Goal: Task Accomplishment & Management: Manage account settings

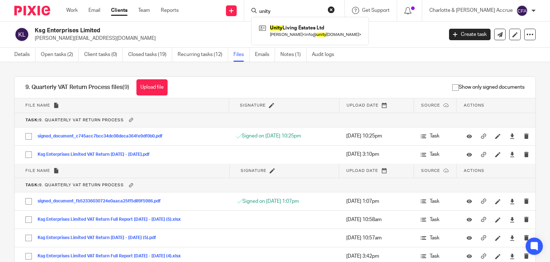
scroll to position [242, 0]
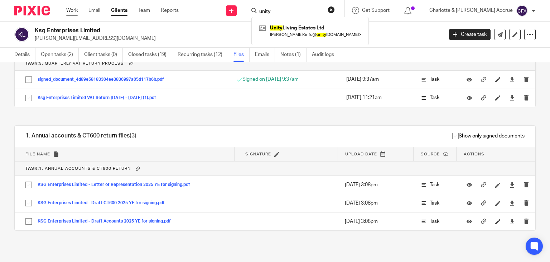
click at [72, 8] on link "Work" at bounding box center [71, 10] width 11 height 7
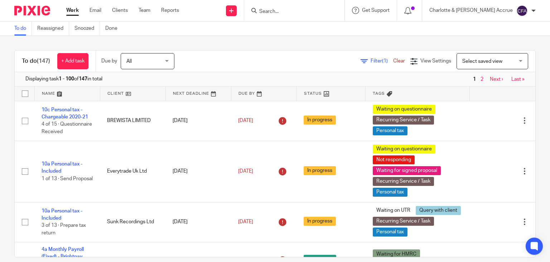
click at [323, 13] on input "Search" at bounding box center [291, 12] width 64 height 6
click at [306, 12] on input "07900 451151" at bounding box center [291, 12] width 64 height 6
click at [323, 9] on input "07900451151" at bounding box center [291, 12] width 64 height 6
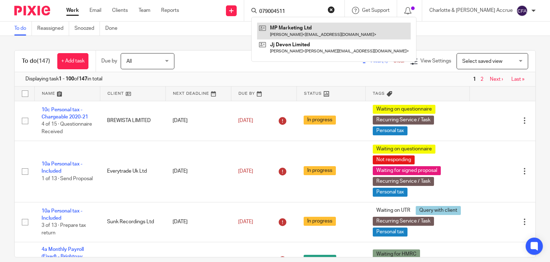
type input "079004511"
click at [326, 31] on link at bounding box center [334, 31] width 154 height 16
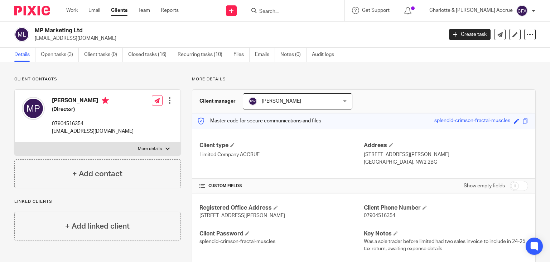
click at [297, 9] on input "Search" at bounding box center [291, 12] width 64 height 6
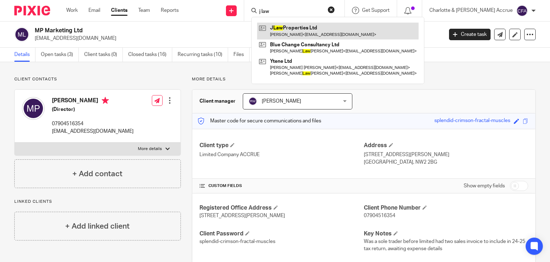
type input "j law"
click at [309, 28] on link at bounding box center [338, 31] width 162 height 16
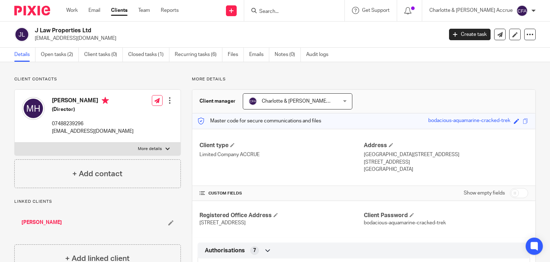
click at [77, 41] on p "harriot06@hotmail.com" at bounding box center [237, 38] width 404 height 7
copy main "harriot06@hotmail.com Create task Update from Companies House Export data Merge…"
click at [231, 56] on link "Files" at bounding box center [236, 55] width 16 height 14
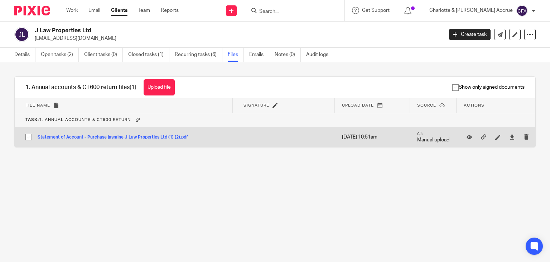
click at [122, 135] on button "Statement of Account - Purchase jasmine J Law Properties Ltd (1) (2).pdf" at bounding box center [116, 137] width 156 height 5
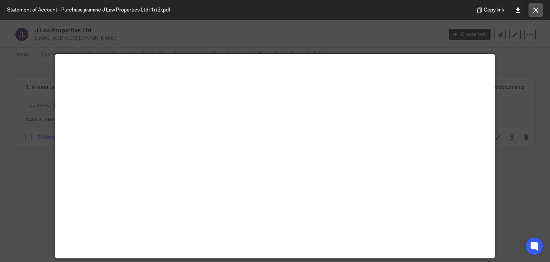
click at [532, 8] on button at bounding box center [536, 10] width 14 height 14
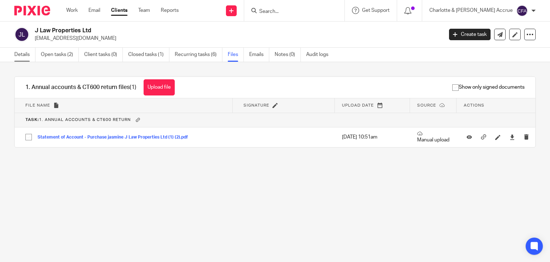
click at [19, 55] on link "Details" at bounding box center [24, 55] width 21 height 14
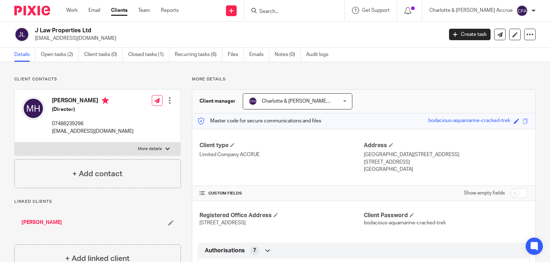
click at [297, 7] on form at bounding box center [297, 10] width 76 height 9
click at [297, 12] on input "Search" at bounding box center [291, 12] width 64 height 6
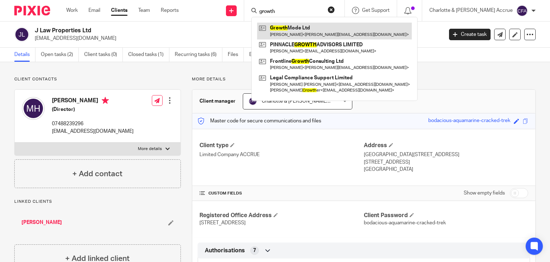
type input "growth"
click at [309, 29] on link at bounding box center [334, 31] width 155 height 16
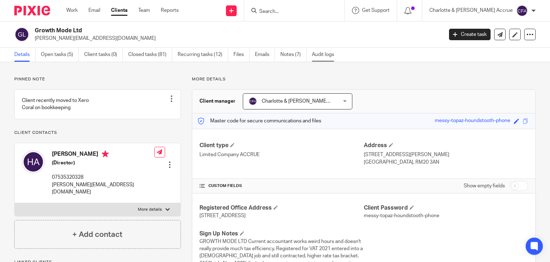
click at [318, 52] on link "Audit logs" at bounding box center [326, 55] width 28 height 14
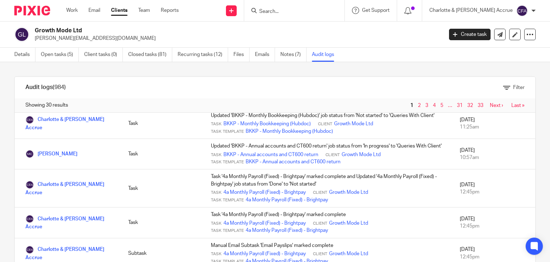
scroll to position [826, 0]
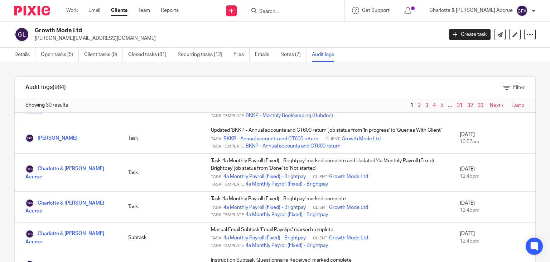
click at [426, 103] on link "3" at bounding box center [427, 105] width 3 height 5
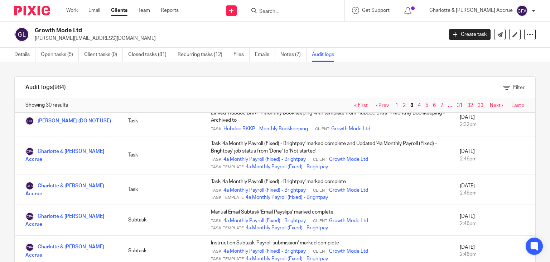
scroll to position [716, 0]
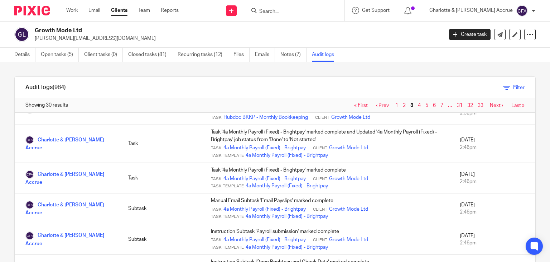
click at [503, 87] on icon at bounding box center [506, 87] width 7 height 7
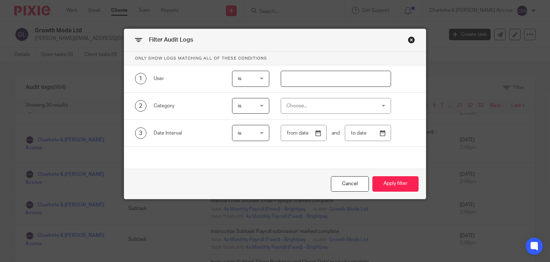
click at [292, 99] on div "Choose..." at bounding box center [328, 105] width 83 height 15
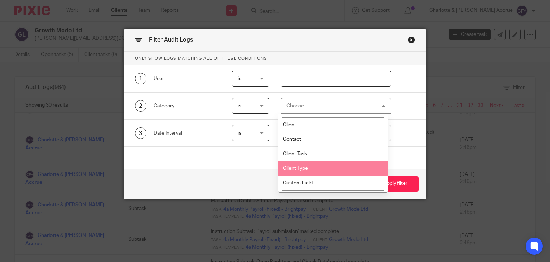
scroll to position [0, 0]
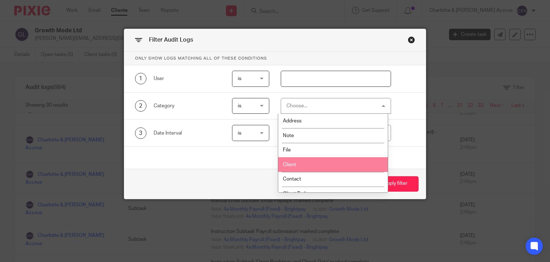
click at [315, 162] on li "Client" at bounding box center [333, 164] width 110 height 15
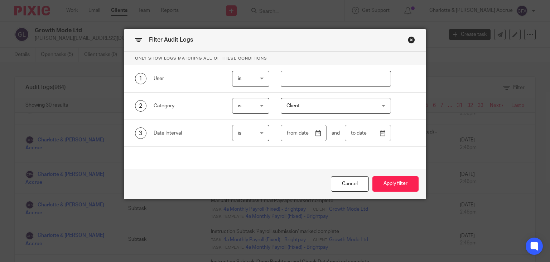
click at [255, 106] on span "is" at bounding box center [250, 105] width 25 height 15
click at [295, 107] on span "Client" at bounding box center [293, 105] width 13 height 5
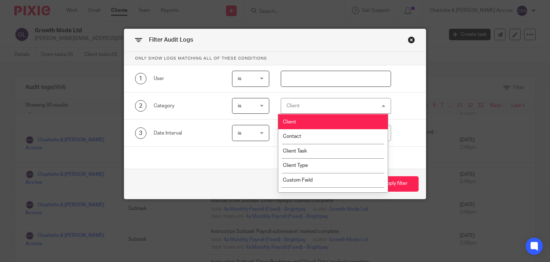
scroll to position [43, 0]
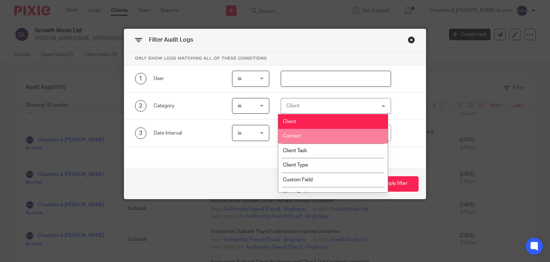
click at [406, 126] on div "3 Date Interval is is is is not is and" at bounding box center [270, 133] width 292 height 16
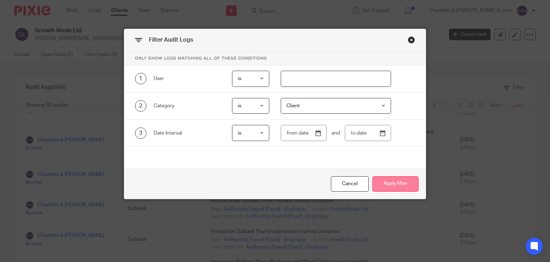
click at [396, 187] on button "Apply filter" at bounding box center [396, 183] width 46 height 15
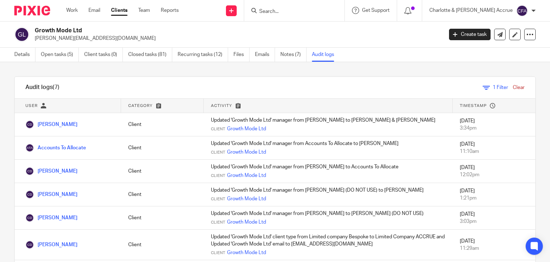
click at [302, 11] on input "Search" at bounding box center [291, 12] width 64 height 6
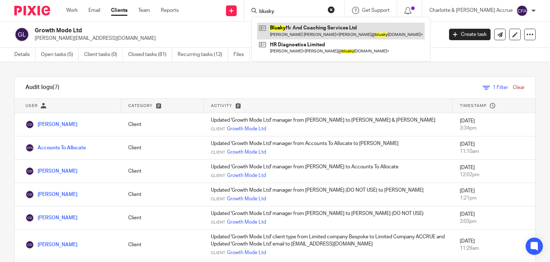
type input "blusky"
click at [340, 31] on link at bounding box center [341, 31] width 168 height 16
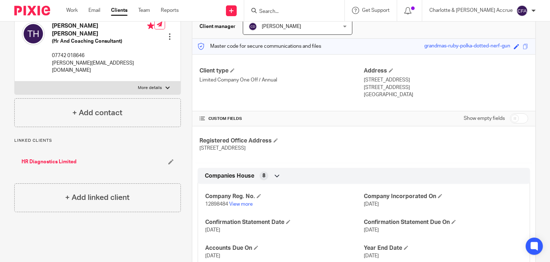
scroll to position [76, 0]
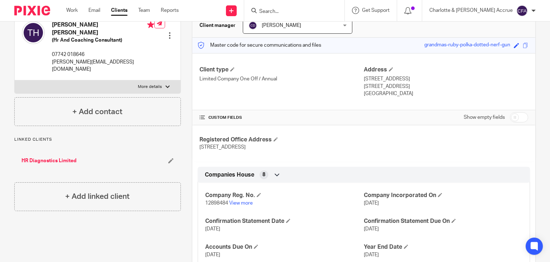
click at [297, 9] on input "Search" at bounding box center [291, 12] width 64 height 6
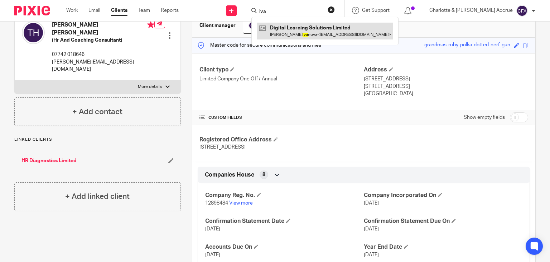
type input "iva"
click at [320, 29] on link at bounding box center [325, 31] width 136 height 16
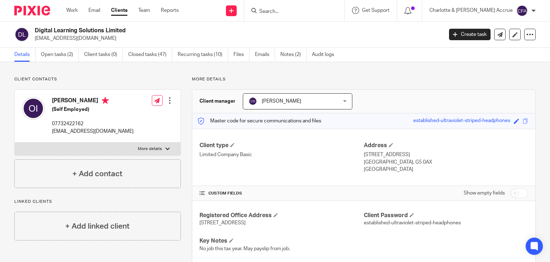
click at [310, 58] on ul "Details Open tasks (2) Client tasks (0) Closed tasks (47) Recurring tasks (10) …" at bounding box center [179, 55] width 331 height 14
click at [316, 57] on link "Audit logs" at bounding box center [326, 55] width 28 height 14
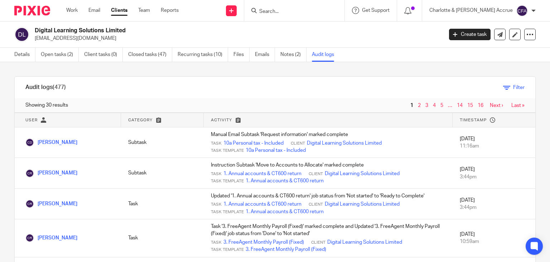
click at [503, 86] on link "Filter" at bounding box center [513, 87] width 21 height 5
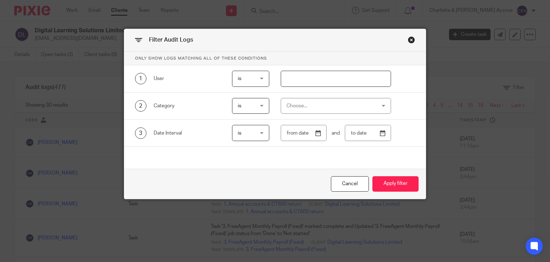
click at [372, 81] on input "text" at bounding box center [336, 79] width 110 height 16
click at [337, 110] on div "Choose..." at bounding box center [328, 105] width 83 height 15
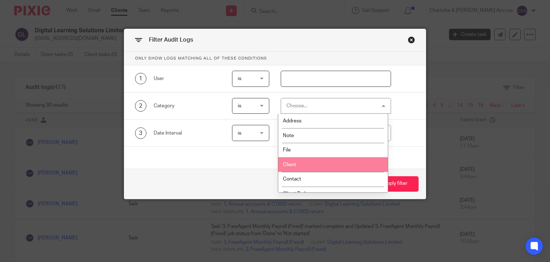
click at [297, 163] on li "Client" at bounding box center [333, 164] width 110 height 15
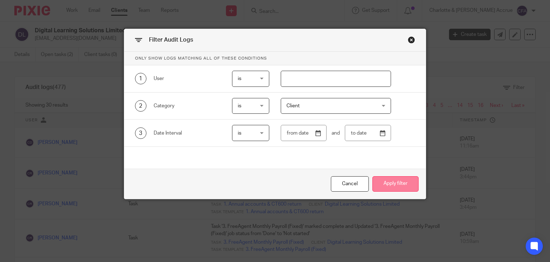
click at [385, 181] on button "Apply filter" at bounding box center [396, 183] width 46 height 15
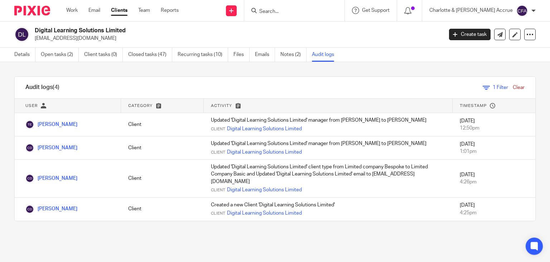
click at [297, 14] on input "Search" at bounding box center [291, 12] width 64 height 6
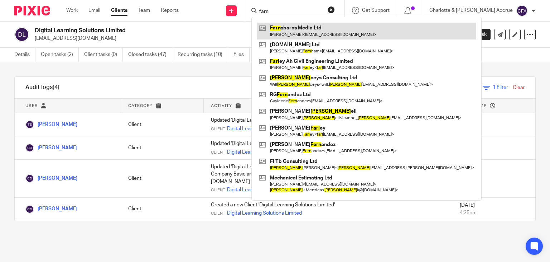
type input "farn"
click at [308, 25] on link at bounding box center [366, 31] width 219 height 16
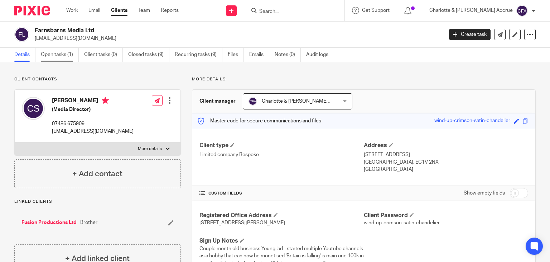
click at [71, 58] on link "Open tasks (1)" at bounding box center [60, 55] width 38 height 14
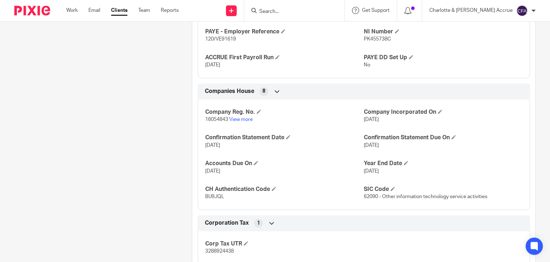
scroll to position [434, 0]
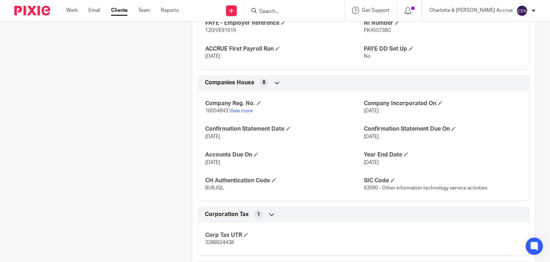
click at [295, 114] on p "16054843 View more" at bounding box center [284, 110] width 159 height 7
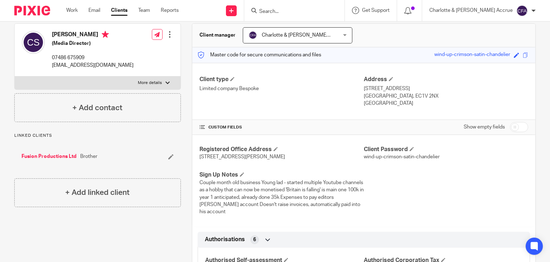
scroll to position [0, 0]
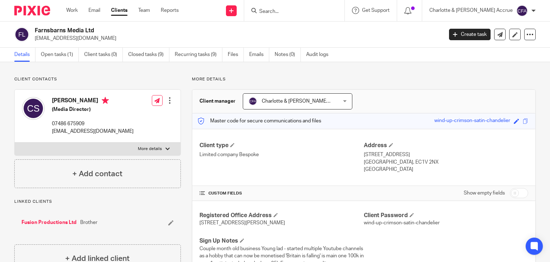
click at [297, 12] on input "Search" at bounding box center [291, 12] width 64 height 6
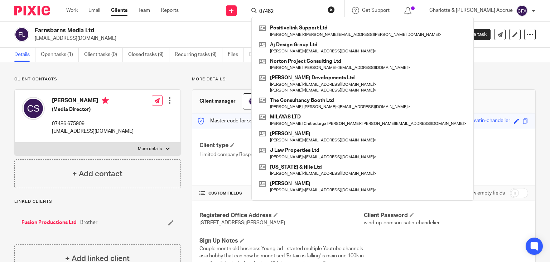
click at [297, 12] on input "07482" at bounding box center [291, 12] width 64 height 6
click at [310, 11] on input "07482" at bounding box center [291, 12] width 64 height 6
type input "07482"
click at [161, 36] on p "sharonsykes05@gmail.com" at bounding box center [237, 38] width 404 height 7
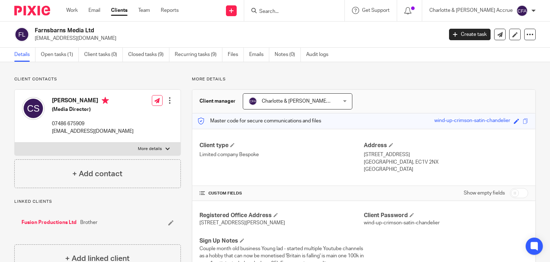
click at [296, 14] on input "Search" at bounding box center [291, 12] width 64 height 6
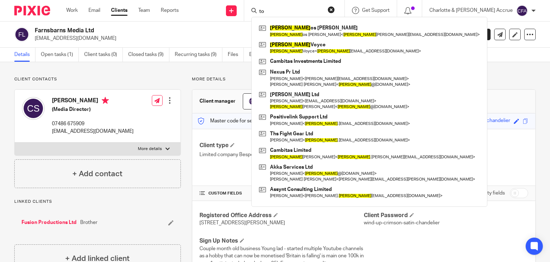
type input "t"
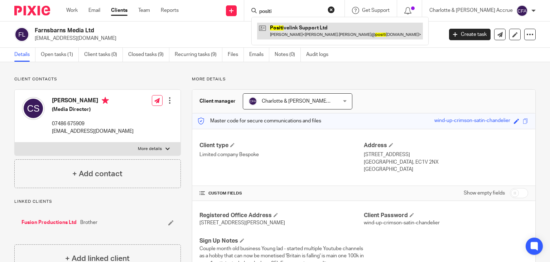
type input "positi"
click at [319, 35] on link at bounding box center [340, 31] width 166 height 16
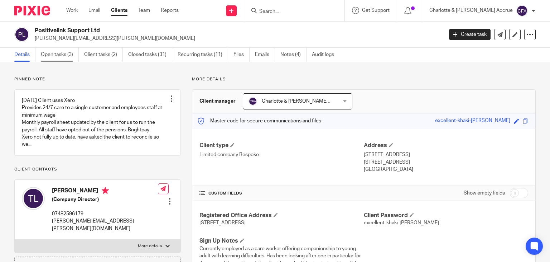
click at [58, 52] on link "Open tasks (3)" at bounding box center [60, 55] width 38 height 14
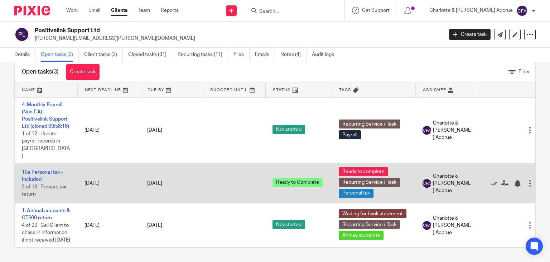
scroll to position [0, 21]
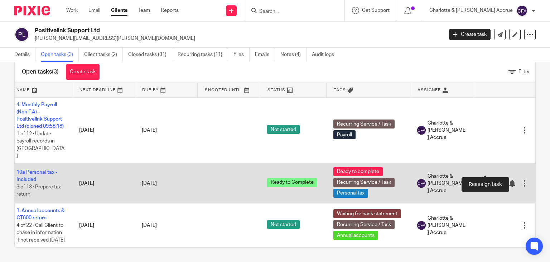
click at [496, 180] on icon at bounding box center [499, 183] width 7 height 7
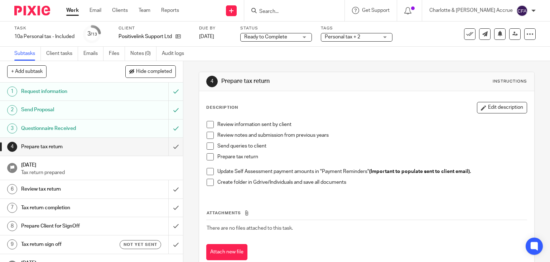
click at [307, 12] on input "Search" at bounding box center [291, 12] width 64 height 6
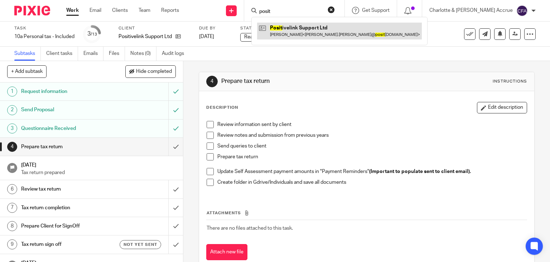
type input "posit"
click at [314, 30] on link at bounding box center [339, 31] width 165 height 16
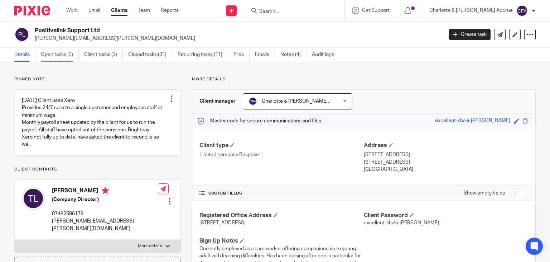
click at [68, 53] on link "Open tasks (3)" at bounding box center [60, 55] width 38 height 14
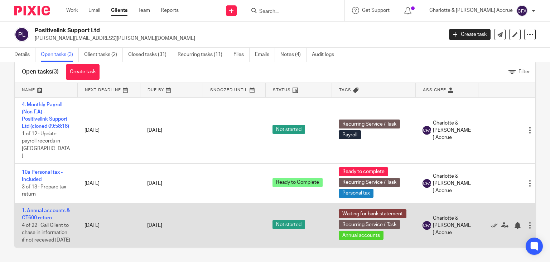
scroll to position [21, 0]
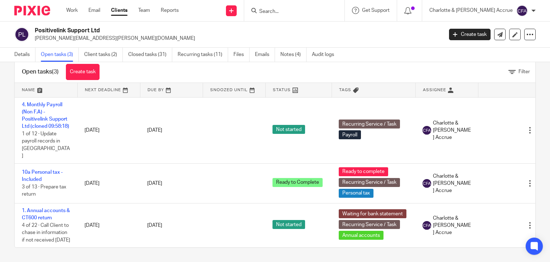
click at [313, 9] on input "Search" at bounding box center [291, 12] width 64 height 6
type input "n"
click at [118, 14] on link "Clients" at bounding box center [119, 10] width 16 height 7
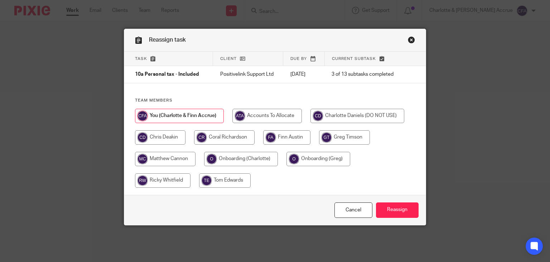
click at [236, 140] on input "radio" at bounding box center [224, 137] width 61 height 14
radio input "true"
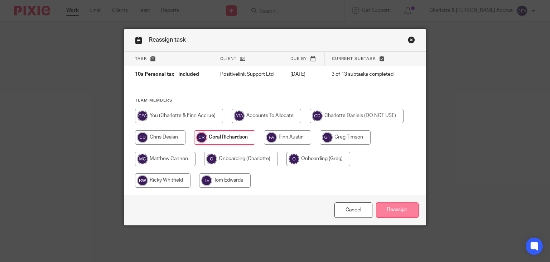
click at [387, 215] on input "Reassign" at bounding box center [397, 209] width 43 height 15
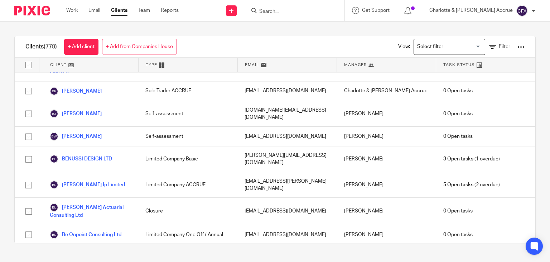
scroll to position [2093, 0]
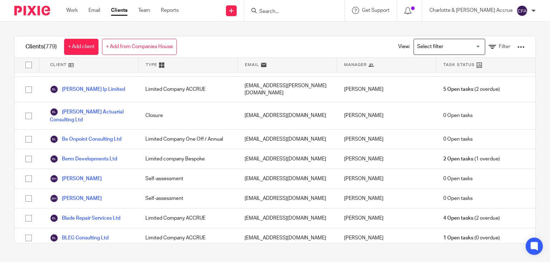
click at [418, 47] on input "Search for option" at bounding box center [448, 46] width 66 height 13
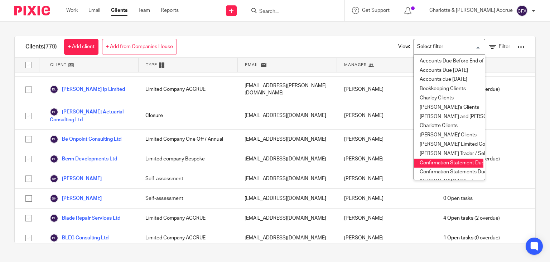
scroll to position [0, 4]
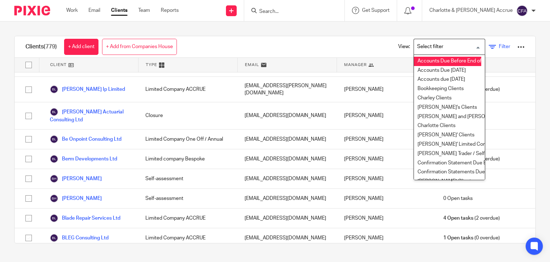
click at [499, 46] on span "Filter" at bounding box center [504, 46] width 11 height 5
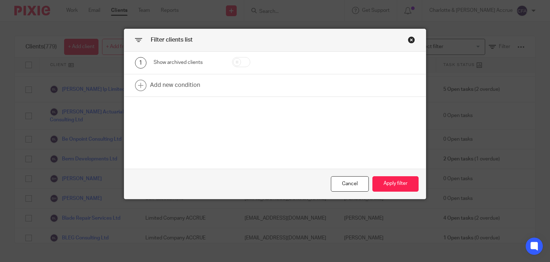
click at [242, 64] on input "checkbox" at bounding box center [241, 62] width 18 height 10
checkbox input "true"
click at [390, 186] on button "Apply filter" at bounding box center [396, 183] width 46 height 15
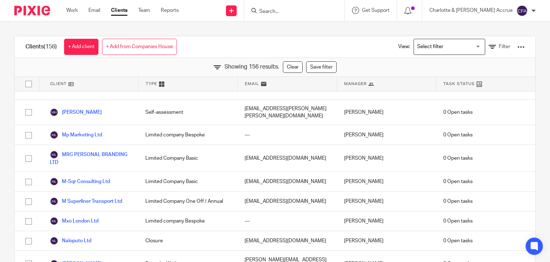
scroll to position [1929, 0]
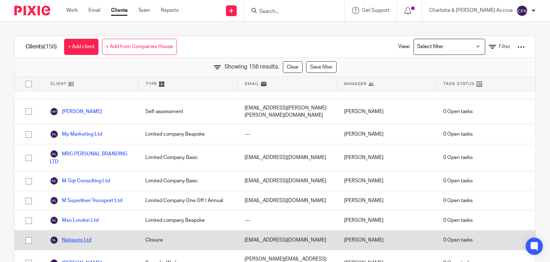
click at [78, 235] on link "Naloputo Ltd" at bounding box center [71, 239] width 42 height 9
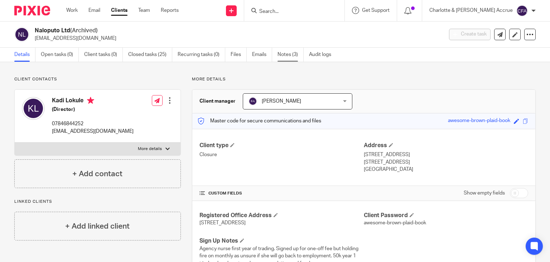
click at [284, 49] on link "Notes (3)" at bounding box center [291, 55] width 26 height 14
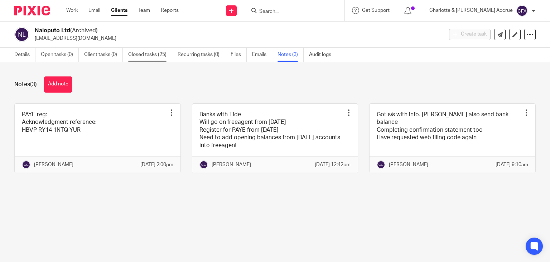
click at [155, 57] on link "Closed tasks (25)" at bounding box center [150, 55] width 44 height 14
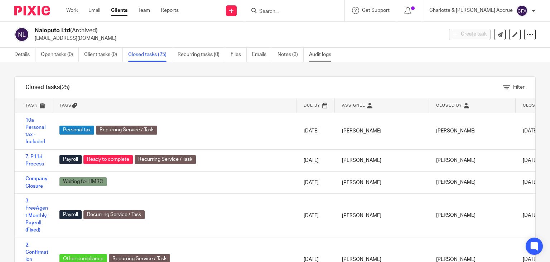
click at [315, 50] on link "Audit logs" at bounding box center [323, 55] width 28 height 14
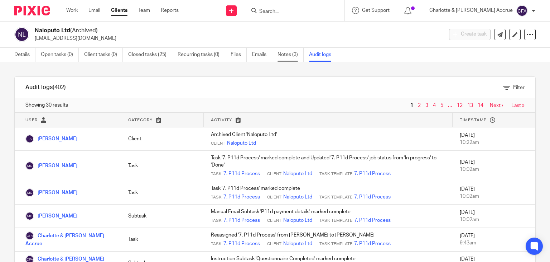
click at [283, 52] on link "Notes (3)" at bounding box center [291, 55] width 26 height 14
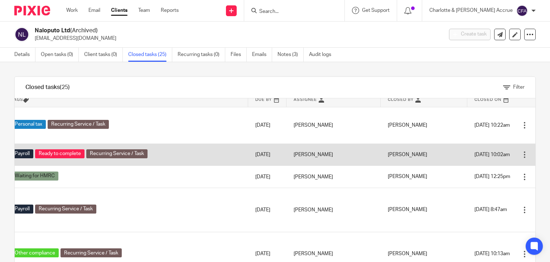
scroll to position [6, 0]
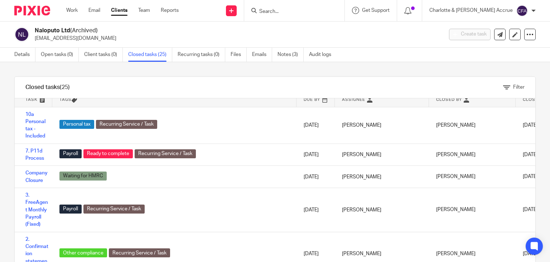
click at [301, 13] on input "Search" at bounding box center [291, 12] width 64 height 6
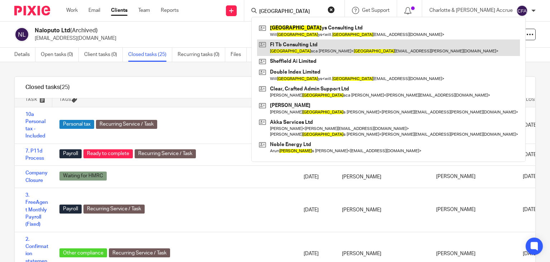
type input "[GEOGRAPHIC_DATA]"
click at [325, 48] on link at bounding box center [388, 47] width 263 height 16
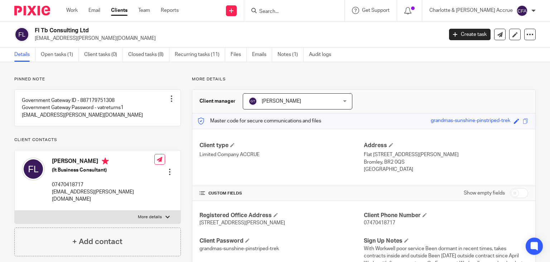
scroll to position [50, 0]
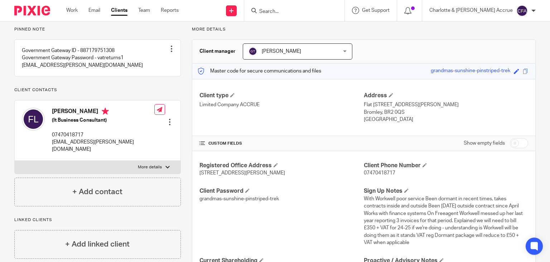
click at [142, 164] on p "More details" at bounding box center [150, 167] width 24 height 6
click at [15, 161] on input "More details" at bounding box center [14, 160] width 0 height 0
checkbox input "true"
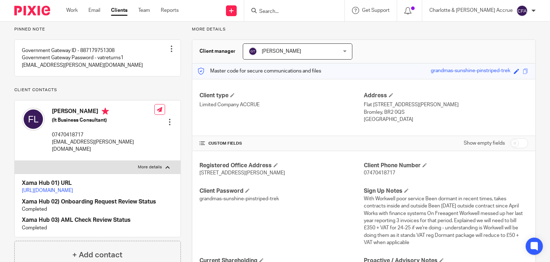
click at [73, 191] on link "https://platform.xamatech.com/portal/crm/clients/1aac1830-3f8d-11f0-bfb7-6bd68c…" at bounding box center [47, 190] width 51 height 5
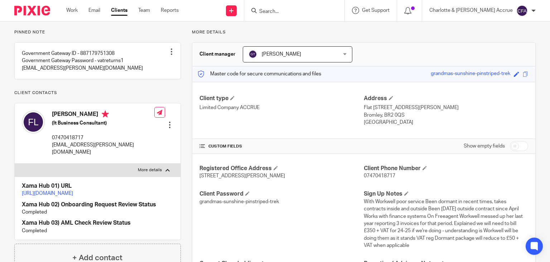
scroll to position [0, 0]
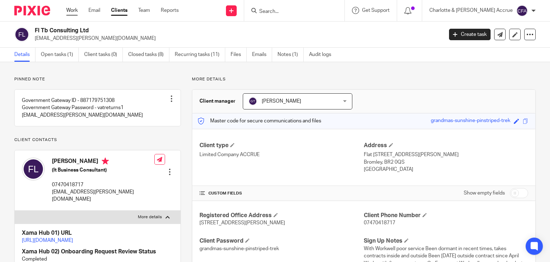
click at [66, 7] on link "Work" at bounding box center [71, 10] width 11 height 7
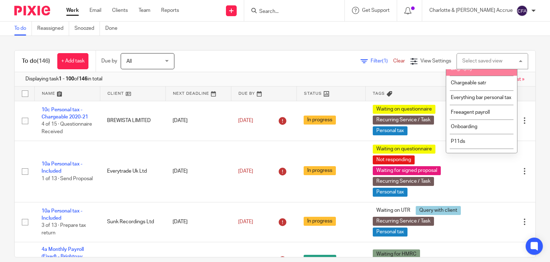
scroll to position [53, 0]
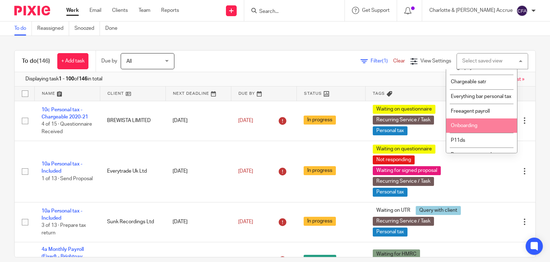
click at [458, 128] on span "Onboarding" at bounding box center [464, 125] width 27 height 5
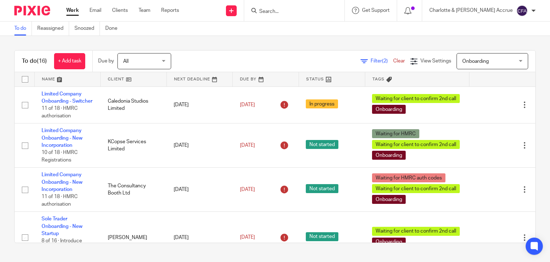
click at [70, 8] on link "Work" at bounding box center [72, 10] width 13 height 7
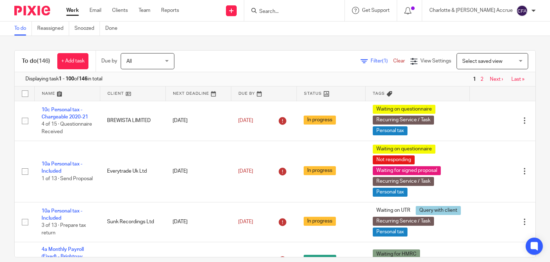
click at [371, 63] on span "Filter (1)" at bounding box center [382, 60] width 23 height 5
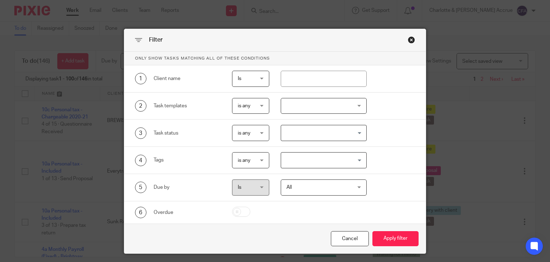
click at [296, 158] on input "Search for option" at bounding box center [322, 160] width 81 height 13
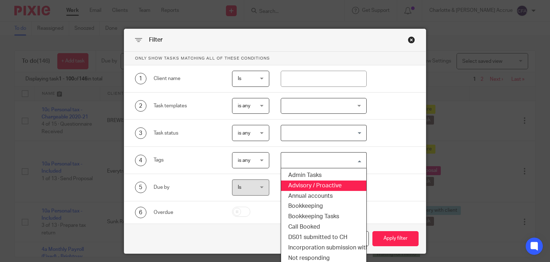
scroll to position [109, 0]
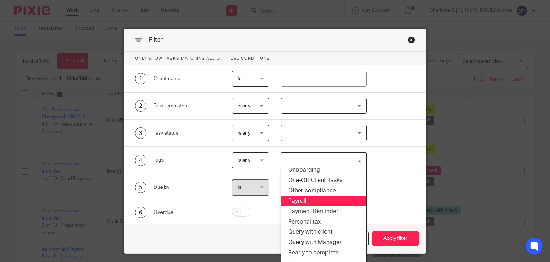
click at [309, 202] on li "Payroll" at bounding box center [323, 201] width 85 height 10
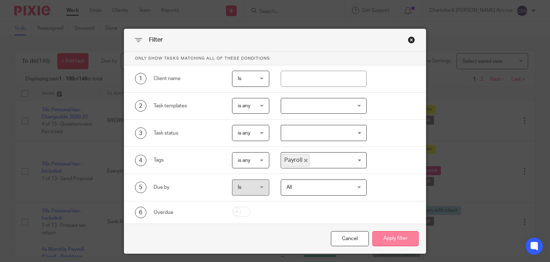
click at [386, 234] on button "Apply filter" at bounding box center [396, 238] width 46 height 15
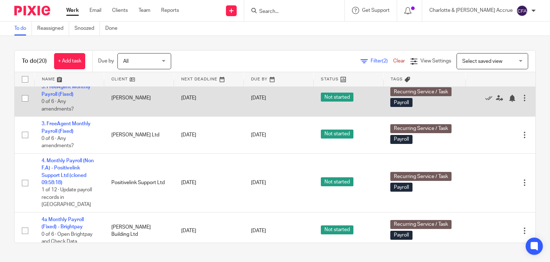
scroll to position [611, 0]
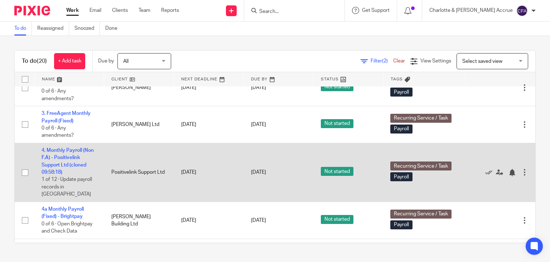
click at [139, 143] on td "Positivelink Support Ltd" at bounding box center [139, 172] width 70 height 59
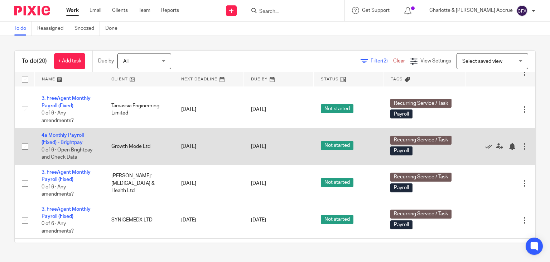
scroll to position [285, 0]
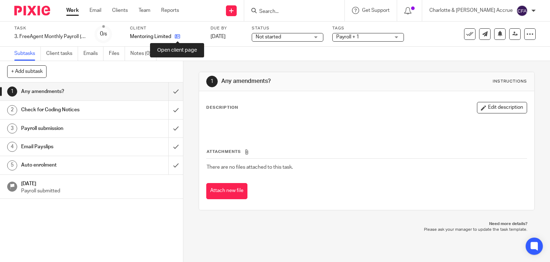
click at [177, 35] on icon at bounding box center [177, 36] width 5 height 5
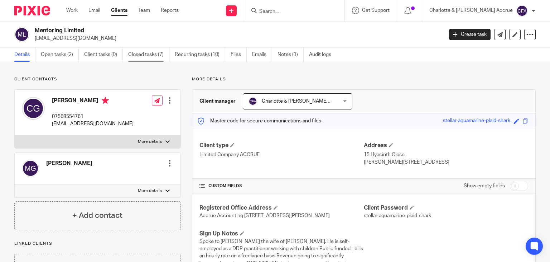
click at [144, 57] on link "Closed tasks (7)" at bounding box center [148, 55] width 41 height 14
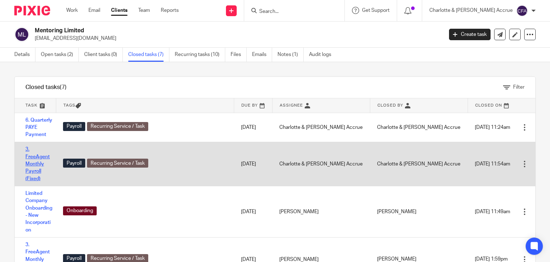
click at [43, 147] on link "3. FreeAgent Monthly Payroll (Fixed)" at bounding box center [37, 164] width 24 height 34
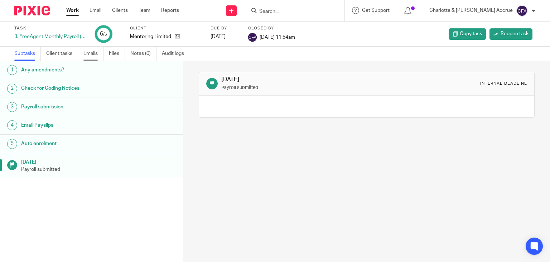
click at [88, 49] on link "Emails" at bounding box center [93, 54] width 20 height 14
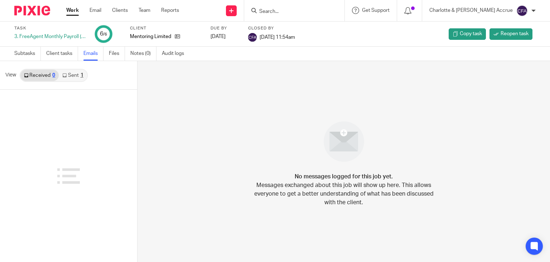
click at [81, 75] on div "1" at bounding box center [82, 75] width 3 height 5
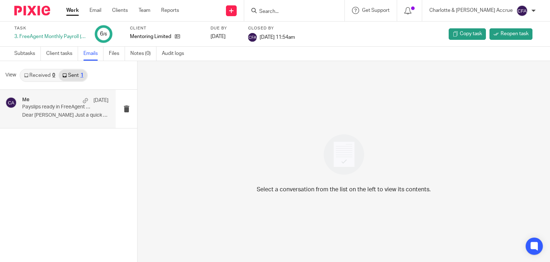
click at [80, 103] on div "Me 27 Aug" at bounding box center [65, 100] width 86 height 7
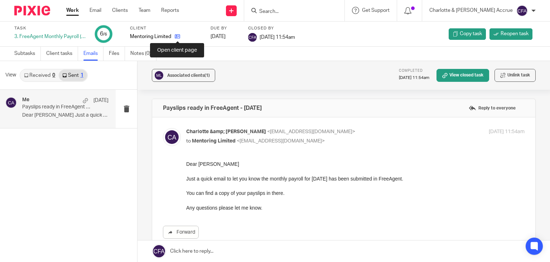
click at [178, 37] on icon at bounding box center [177, 36] width 5 height 5
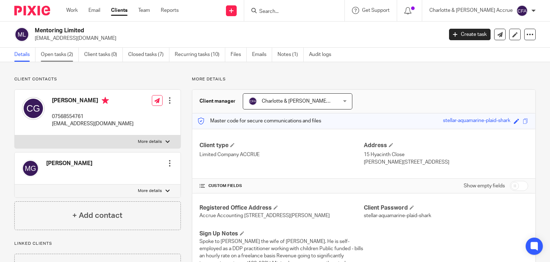
click at [57, 51] on link "Open tasks (2)" at bounding box center [60, 55] width 38 height 14
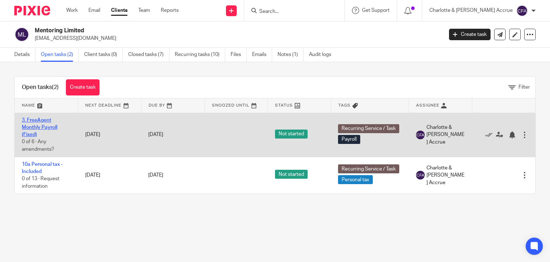
click at [37, 127] on link "3. FreeAgent Monthly Payroll (Fixed)" at bounding box center [39, 128] width 35 height 20
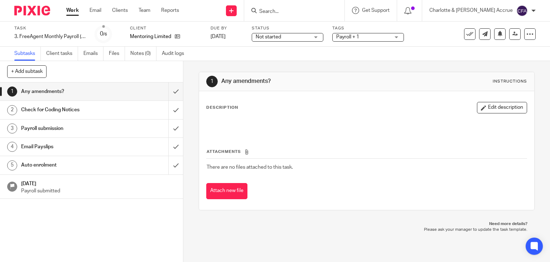
click at [131, 149] on div "Email Payslips" at bounding box center [91, 146] width 140 height 11
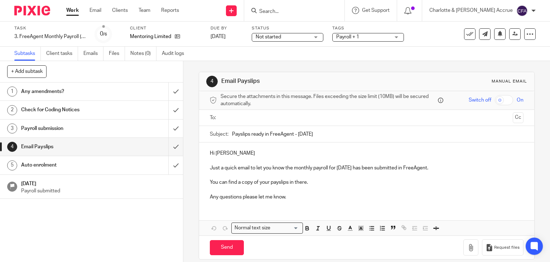
click at [269, 113] on ul at bounding box center [367, 118] width 292 height 12
click at [266, 116] on input "text" at bounding box center [366, 118] width 287 height 8
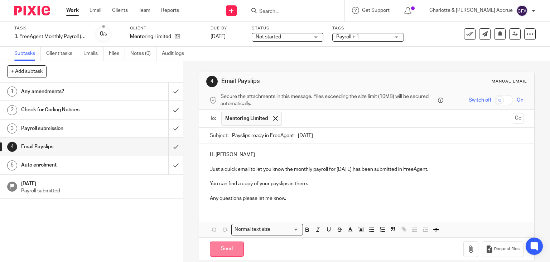
click at [224, 241] on input "Send" at bounding box center [227, 248] width 34 height 15
type input "Sent"
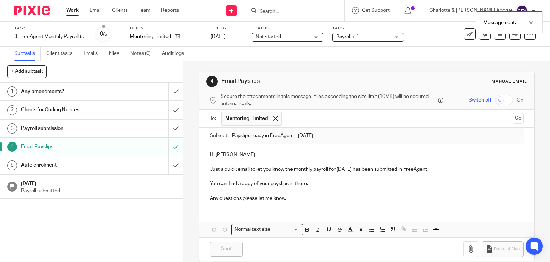
click at [469, 33] on div "Message sent." at bounding box center [409, 20] width 268 height 27
click at [467, 35] on icon at bounding box center [470, 33] width 7 height 7
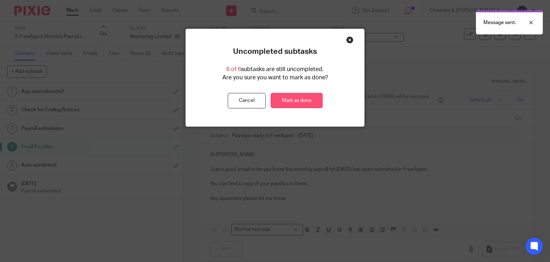
click at [284, 96] on link "Mark as done" at bounding box center [297, 100] width 52 height 15
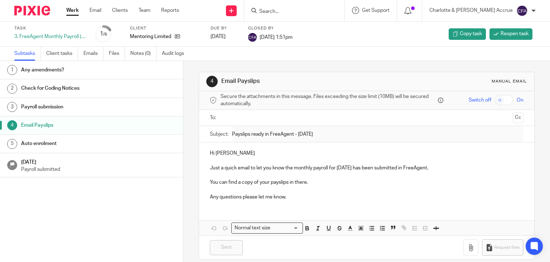
click at [300, 10] on input "Search" at bounding box center [291, 12] width 64 height 6
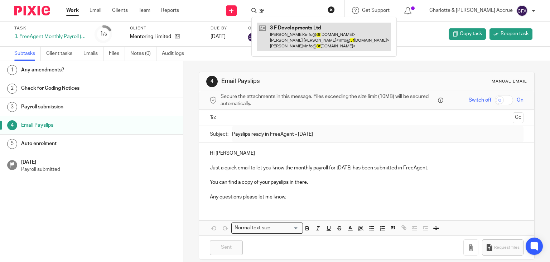
type input "3f"
click at [321, 35] on link at bounding box center [324, 37] width 134 height 28
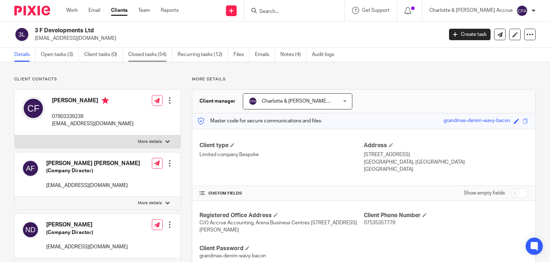
click at [145, 57] on link "Closed tasks (54)" at bounding box center [150, 55] width 44 height 14
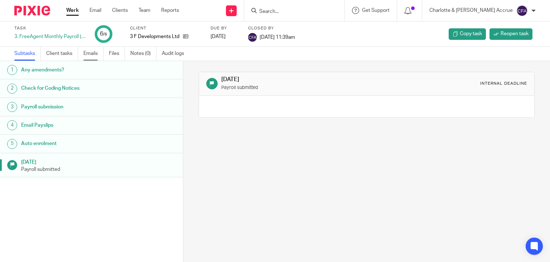
click at [91, 52] on link "Emails" at bounding box center [93, 54] width 20 height 14
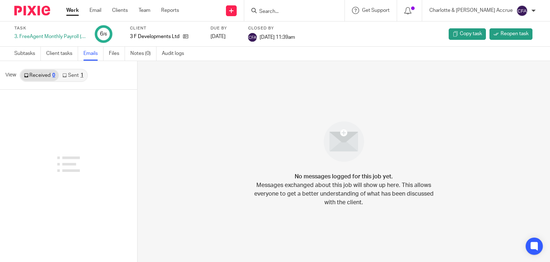
click at [77, 70] on link "Sent 1" at bounding box center [73, 75] width 28 height 11
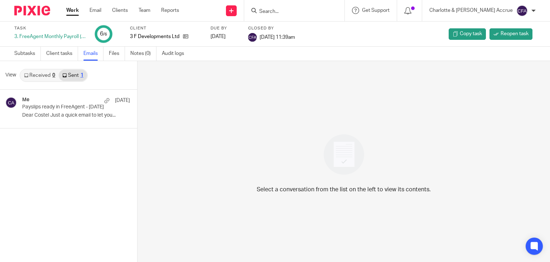
click at [76, 75] on link "Sent 1" at bounding box center [73, 75] width 28 height 11
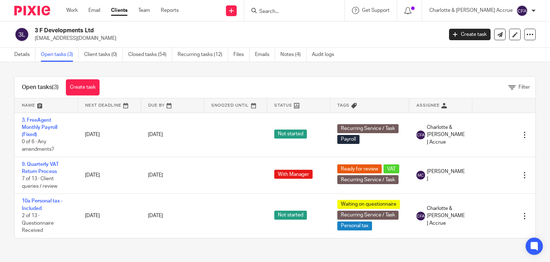
click at [34, 124] on link "3. FreeAgent Monthly Payroll (Fixed)" at bounding box center [39, 128] width 35 height 20
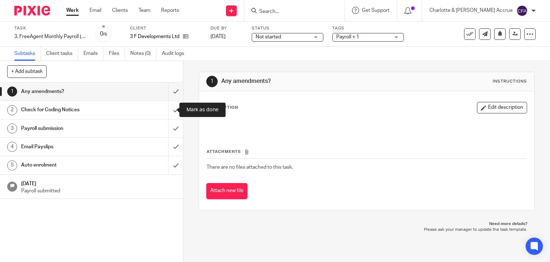
click at [104, 149] on h1 "Email Payslips" at bounding box center [68, 146] width 94 height 11
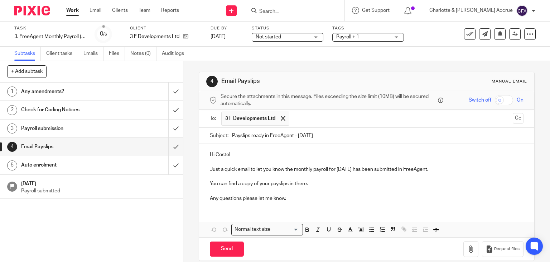
scroll to position [9, 0]
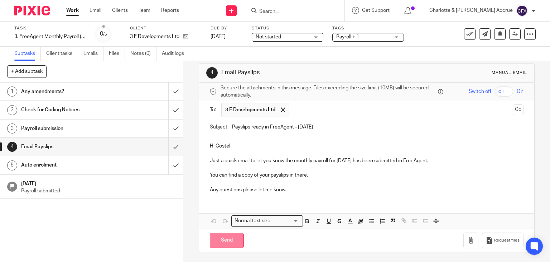
click at [223, 233] on input "Send" at bounding box center [227, 240] width 34 height 15
type input "Sent"
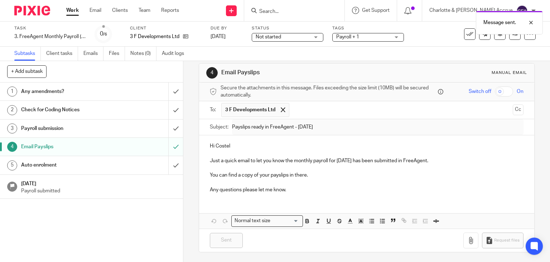
click at [463, 33] on div "Message sent." at bounding box center [409, 20] width 268 height 27
click at [464, 36] on button at bounding box center [469, 33] width 11 height 11
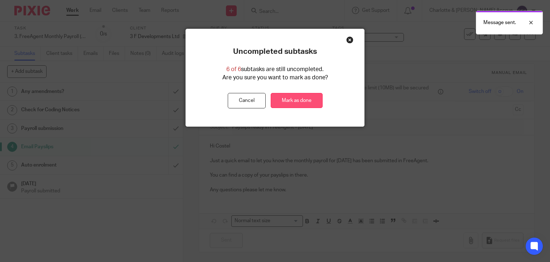
click at [318, 96] on link "Mark as done" at bounding box center [297, 100] width 52 height 15
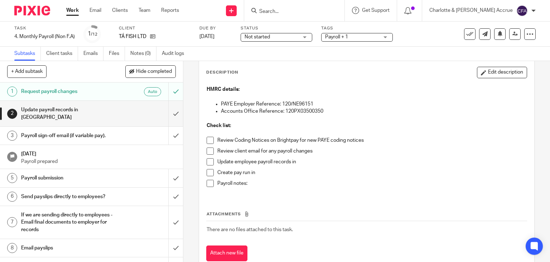
scroll to position [34, 0]
click at [120, 92] on div "Auto" at bounding box center [138, 91] width 47 height 9
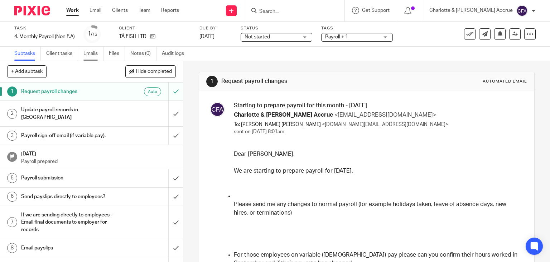
click at [95, 55] on link "Emails" at bounding box center [93, 54] width 20 height 14
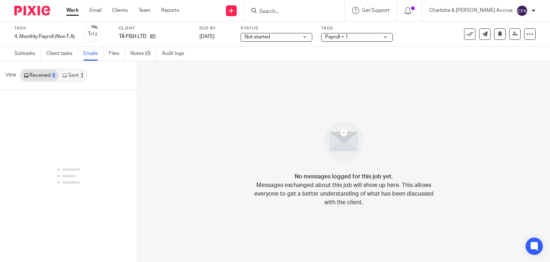
click at [70, 74] on link "Sent 1" at bounding box center [73, 75] width 28 height 11
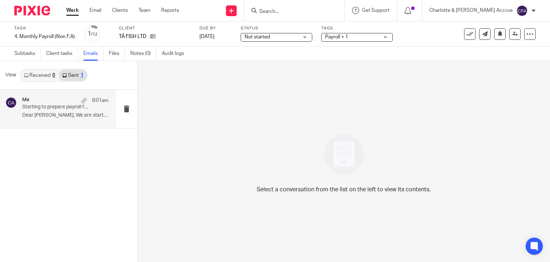
click at [74, 105] on p "Starting to prepare payroll for this month - [DATE]" at bounding box center [56, 107] width 69 height 6
click at [77, 116] on p "Dear Eduardo, We are starting to prepare..." at bounding box center [65, 115] width 86 height 6
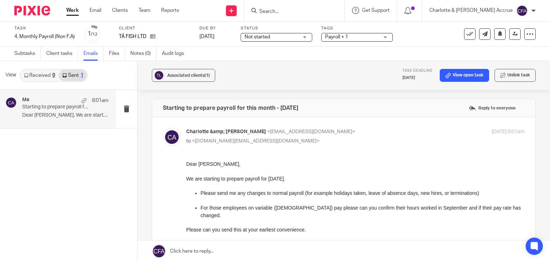
click at [319, 5] on div at bounding box center [294, 10] width 100 height 21
click at [315, 9] on input "Search" at bounding box center [291, 12] width 64 height 6
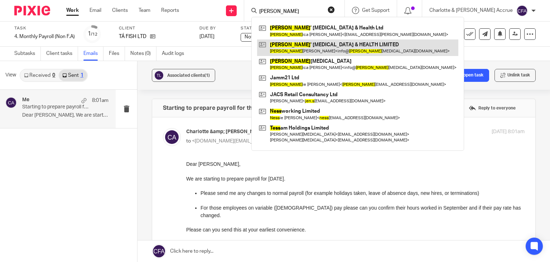
type input "jess"
click at [324, 42] on link at bounding box center [357, 47] width 201 height 16
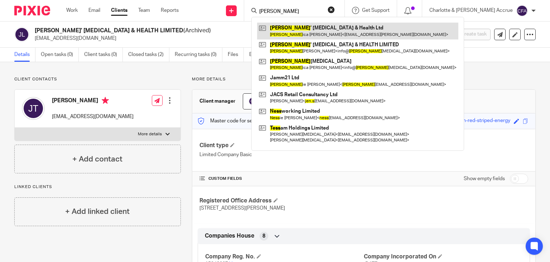
type input "jess"
click at [325, 32] on link at bounding box center [357, 31] width 201 height 16
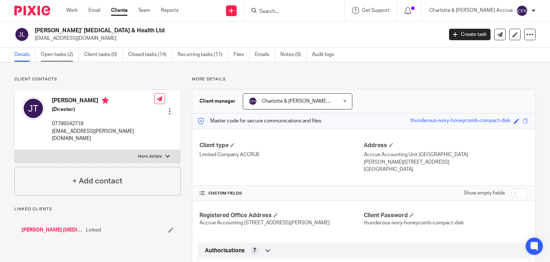
click at [67, 51] on link "Open tasks (2)" at bounding box center [60, 55] width 38 height 14
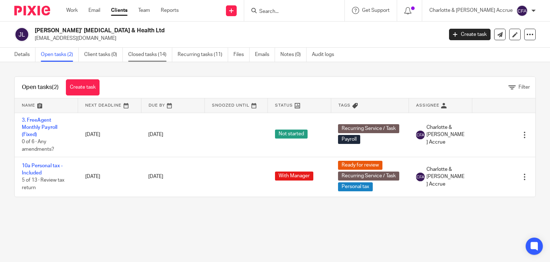
click at [154, 58] on link "Closed tasks (14)" at bounding box center [150, 55] width 44 height 14
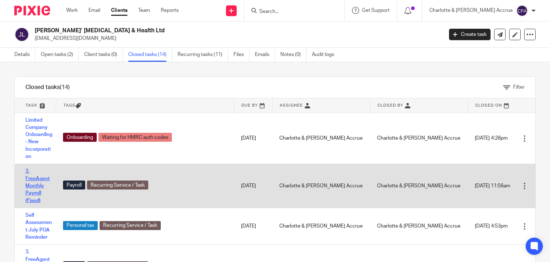
click at [31, 169] on link "3. FreeAgent Monthly Payroll (Fixed)" at bounding box center [37, 185] width 24 height 34
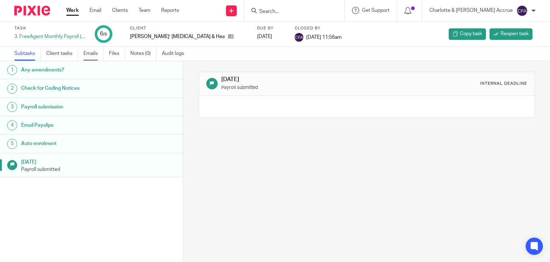
click at [93, 52] on link "Emails" at bounding box center [93, 54] width 20 height 14
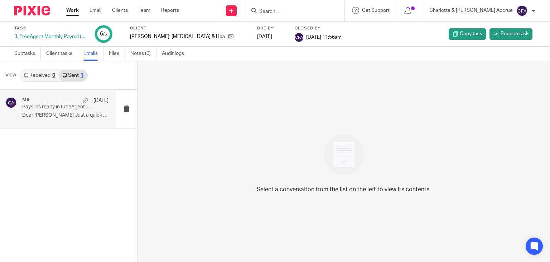
click at [70, 108] on p "Payslips ready in FreeAgent - August 2025" at bounding box center [56, 107] width 69 height 6
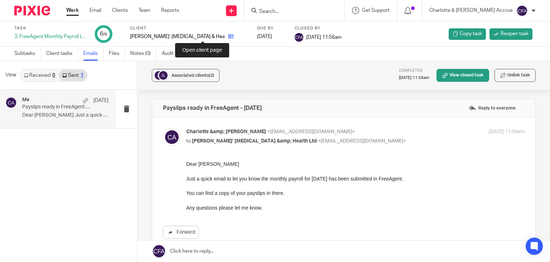
click at [228, 35] on icon at bounding box center [230, 36] width 5 height 5
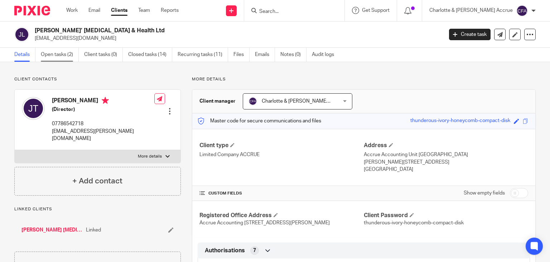
click at [61, 58] on link "Open tasks (2)" at bounding box center [60, 55] width 38 height 14
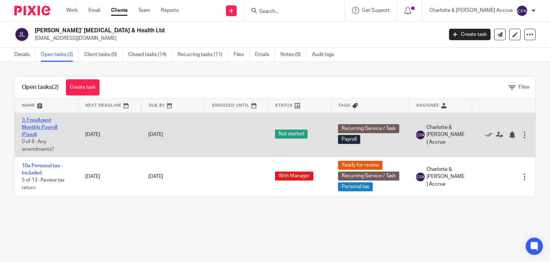
click at [40, 125] on link "3. FreeAgent Monthly Payroll (Fixed)" at bounding box center [39, 128] width 35 height 20
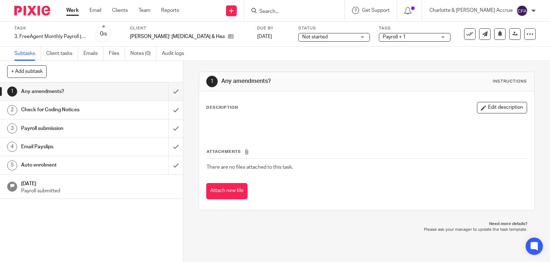
click at [90, 140] on link "4 Email Payslips" at bounding box center [84, 147] width 168 height 18
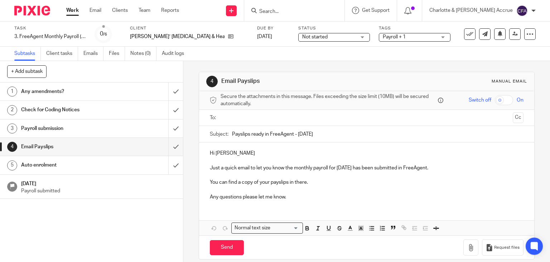
click at [241, 120] on input "text" at bounding box center [366, 118] width 287 height 8
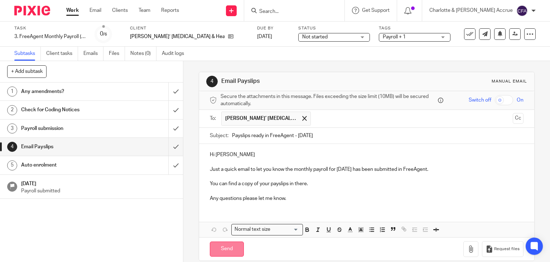
click at [223, 248] on input "Send" at bounding box center [227, 248] width 34 height 15
type input "Sent"
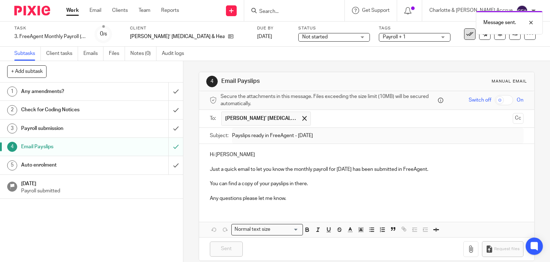
click at [467, 34] on icon at bounding box center [470, 33] width 7 height 7
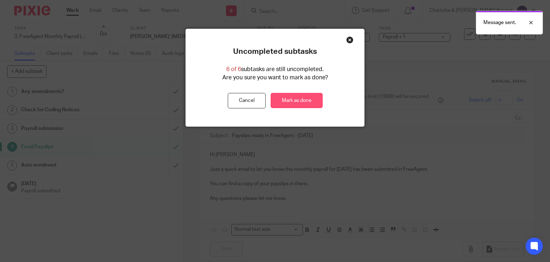
click at [318, 97] on link "Mark as done" at bounding box center [297, 100] width 52 height 15
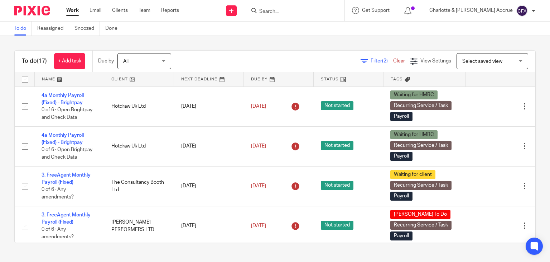
click at [361, 58] on div "Filter (2) Clear" at bounding box center [386, 61] width 50 height 8
click at [361, 59] on link "Filter (2)" at bounding box center [377, 60] width 33 height 5
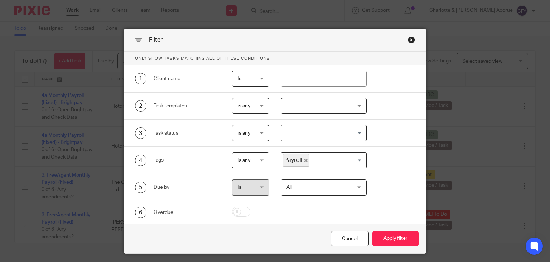
click at [304, 161] on icon "Deselect Payroll" at bounding box center [306, 160] width 4 height 4
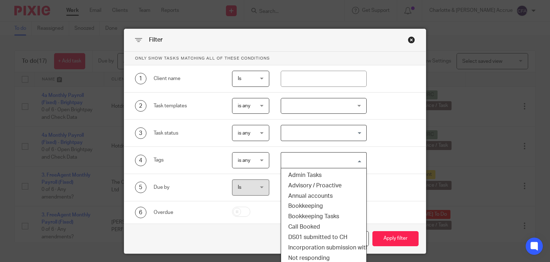
click at [308, 161] on input "Search for option" at bounding box center [322, 160] width 81 height 13
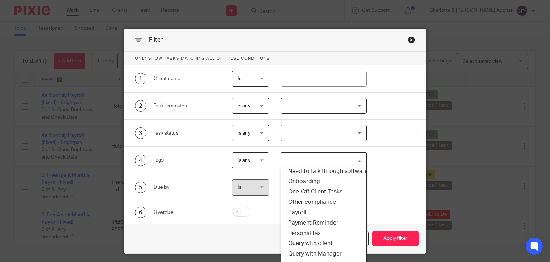
scroll to position [97, 0]
click at [320, 183] on li "Onboarding" at bounding box center [323, 181] width 85 height 10
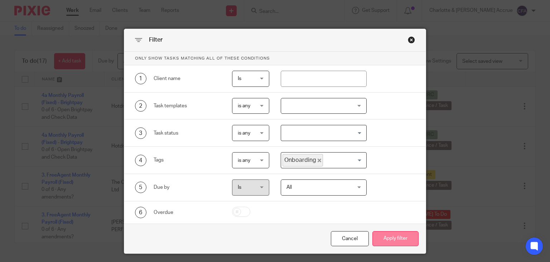
click at [397, 238] on button "Apply filter" at bounding box center [396, 238] width 46 height 15
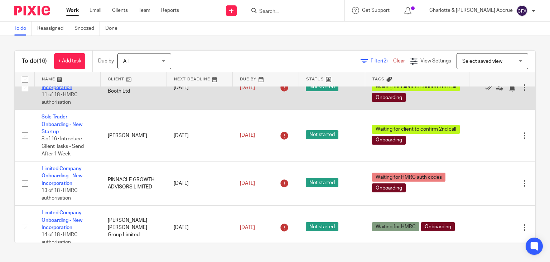
scroll to position [110, 0]
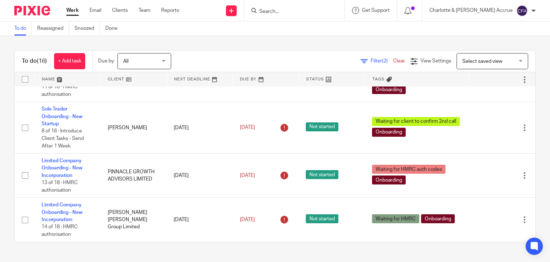
click at [294, 11] on input "Search" at bounding box center [291, 12] width 64 height 6
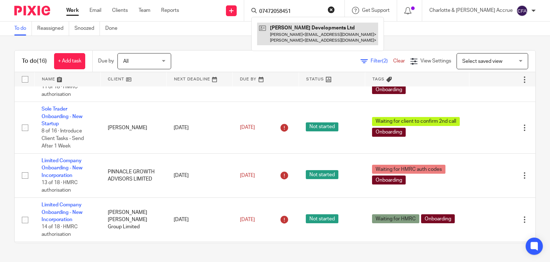
type input "07472058451"
click at [350, 36] on link at bounding box center [317, 34] width 121 height 22
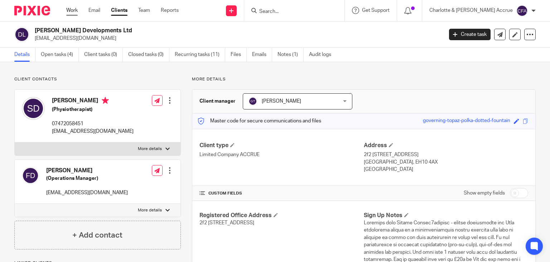
click at [73, 8] on link "Work" at bounding box center [71, 10] width 11 height 7
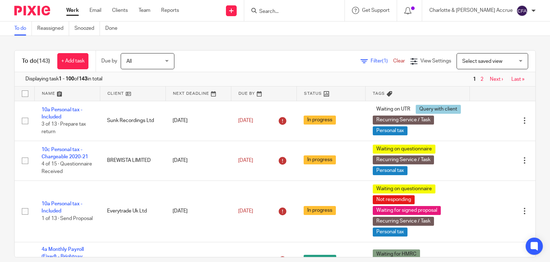
click at [361, 59] on icon at bounding box center [364, 61] width 7 height 7
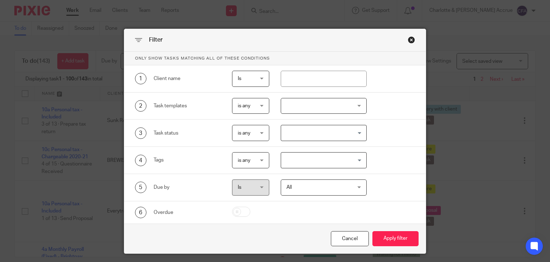
click at [303, 156] on input "Search for option" at bounding box center [322, 160] width 81 height 13
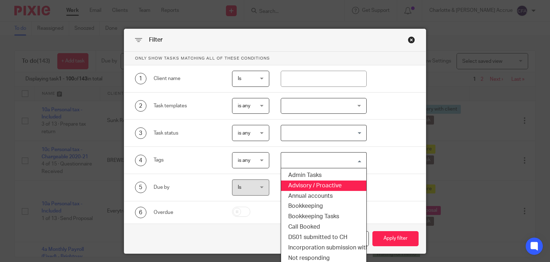
scroll to position [77, 0]
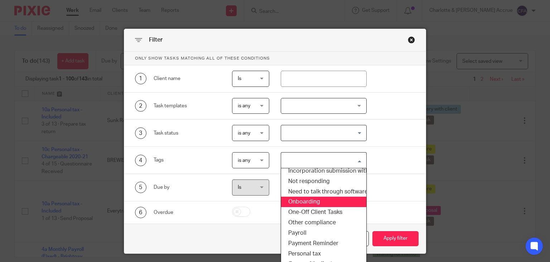
click at [302, 200] on li "Onboarding" at bounding box center [323, 201] width 85 height 10
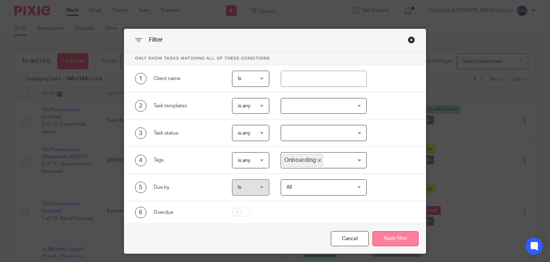
click at [385, 236] on button "Apply filter" at bounding box center [396, 238] width 46 height 15
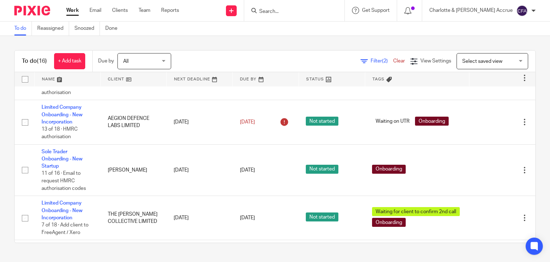
scroll to position [295, 0]
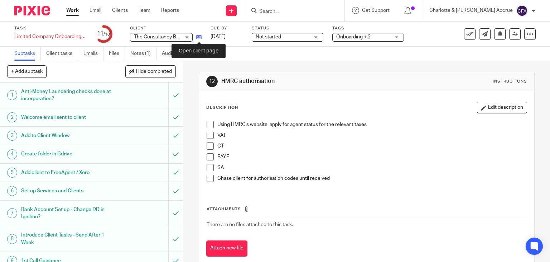
click at [197, 38] on icon at bounding box center [198, 36] width 5 height 5
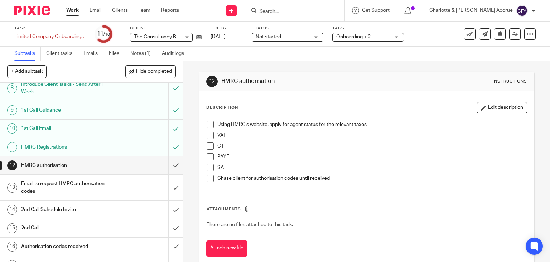
scroll to position [180, 0]
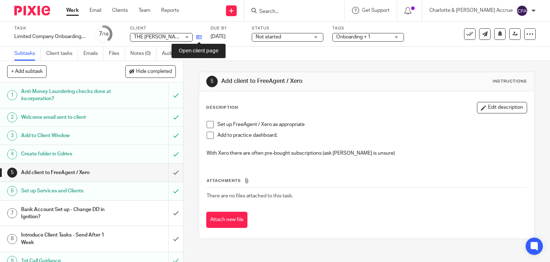
click at [200, 35] on icon at bounding box center [198, 36] width 5 height 5
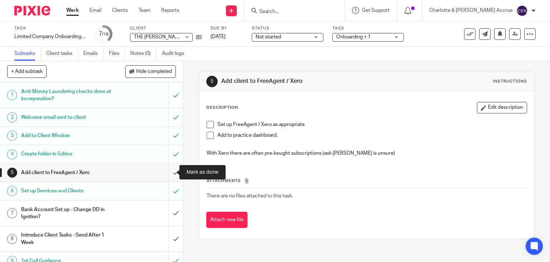
click at [171, 165] on input "submit" at bounding box center [91, 172] width 183 height 18
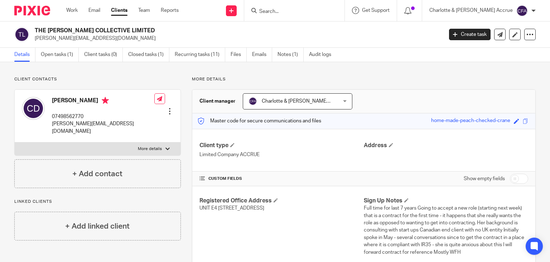
click at [121, 30] on h2 "THE [PERSON_NAME] COLLECTIVE LIMITED" at bounding box center [196, 31] width 323 height 8
copy div "THE [PERSON_NAME] COLLECTIVE LIMITED"
click at [69, 42] on div "THE [PERSON_NAME] COLLECTIVE LIMITED [PERSON_NAME][EMAIL_ADDRESS][DOMAIN_NAME] …" at bounding box center [275, 34] width 550 height 26
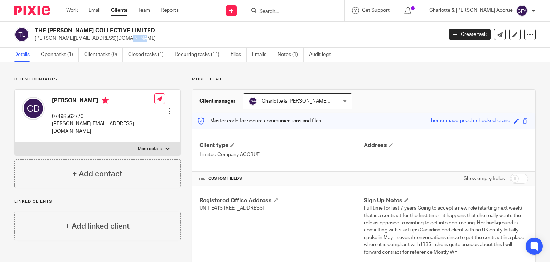
click at [69, 42] on div "THE [PERSON_NAME] COLLECTIVE LIMITED [PERSON_NAME][EMAIL_ADDRESS][DOMAIN_NAME] …" at bounding box center [275, 34] width 550 height 26
click at [69, 42] on div "THE CLAUDIA COLLECTIVE LIMITED claudia.ditri95@gmail.com Create task Update fro…" at bounding box center [275, 34] width 550 height 26
copy main "claudia.ditri95@gmail.com Create task Update from Companies House Export data M…"
click at [69, 42] on div "THE CLAUDIA COLLECTIVE LIMITED claudia.ditri95@gmail.com Create task Update fro…" at bounding box center [275, 34] width 550 height 26
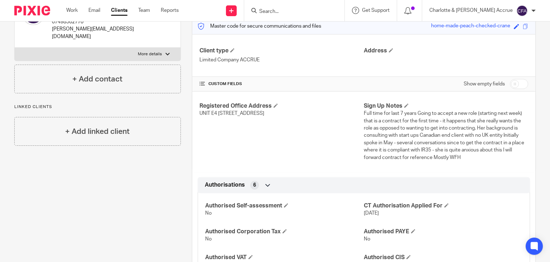
scroll to position [47, 0]
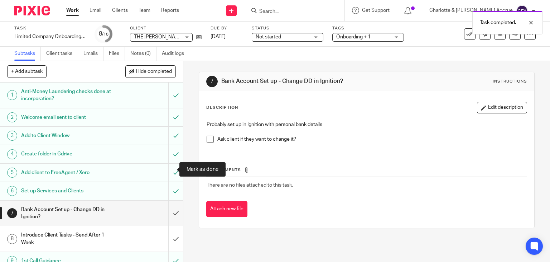
scroll to position [69, 0]
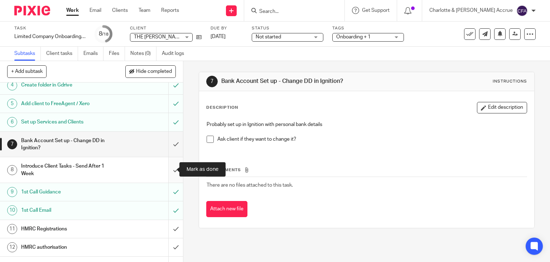
click at [168, 169] on input "submit" at bounding box center [91, 169] width 183 height 25
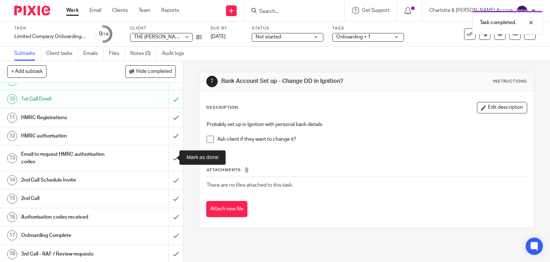
scroll to position [180, 0]
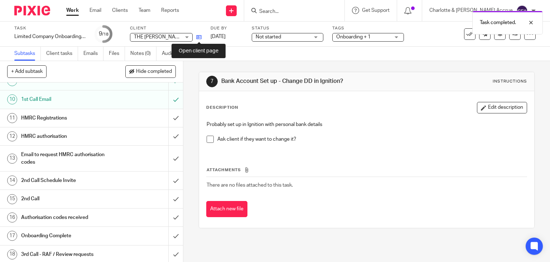
click at [197, 37] on icon at bounding box center [198, 36] width 5 height 5
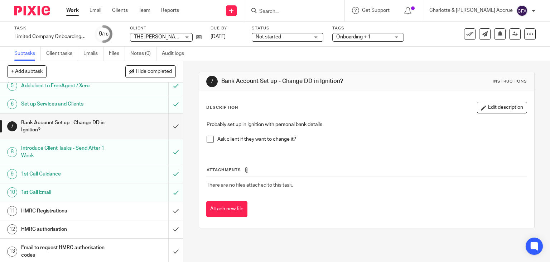
scroll to position [127, 0]
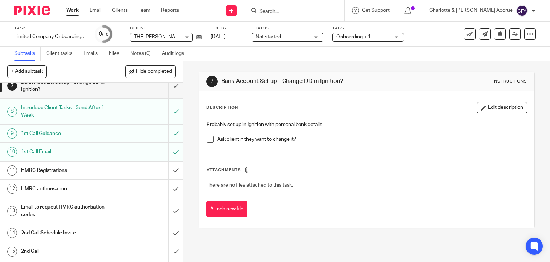
click at [357, 35] on span "Onboarding + 1" at bounding box center [353, 36] width 34 height 5
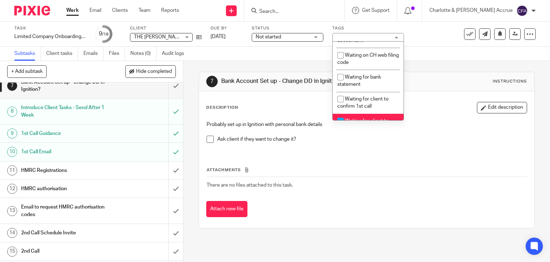
scroll to position [452, 0]
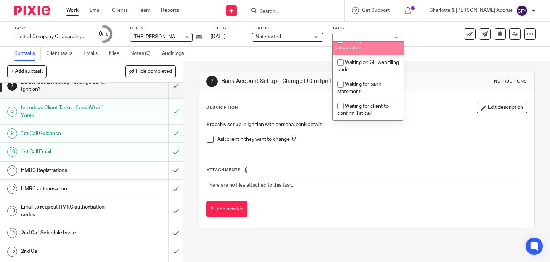
click at [261, 64] on div "7 Bank Account Set up - Change DD in Ignition? Instructions Description Edit de…" at bounding box center [367, 150] width 336 height 178
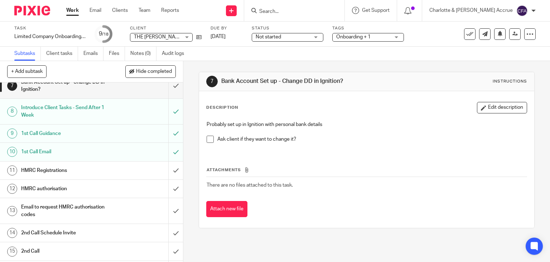
scroll to position [180, 0]
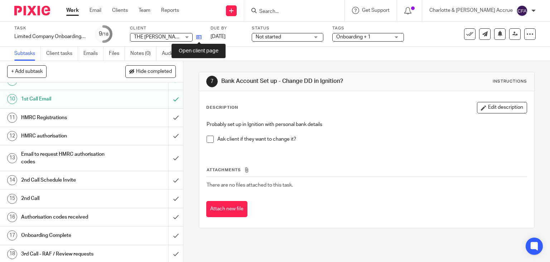
click at [199, 37] on icon at bounding box center [198, 36] width 5 height 5
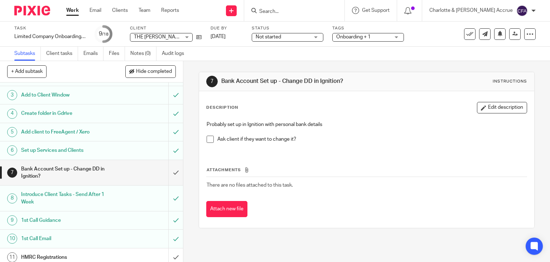
scroll to position [33, 0]
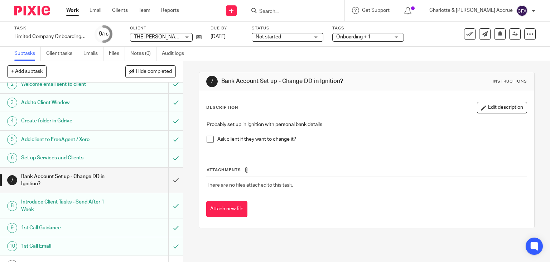
click at [323, 12] on input "Search" at bounding box center [291, 12] width 64 height 6
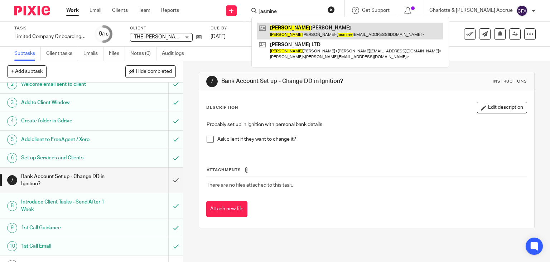
type input "jasmine"
click at [331, 28] on link at bounding box center [350, 31] width 186 height 16
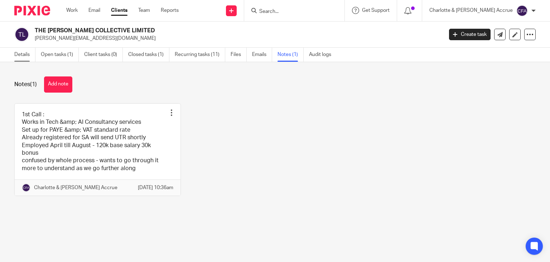
click at [32, 58] on link "Details" at bounding box center [24, 55] width 21 height 14
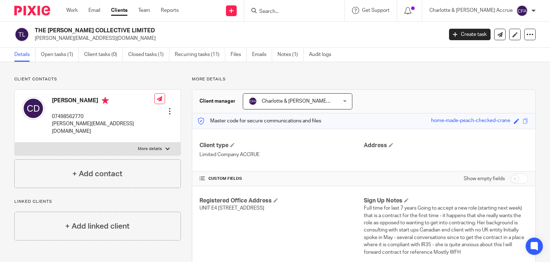
click at [150, 142] on label "More details" at bounding box center [98, 148] width 166 height 13
click at [15, 142] on input "More details" at bounding box center [14, 142] width 0 height 0
checkbox input "true"
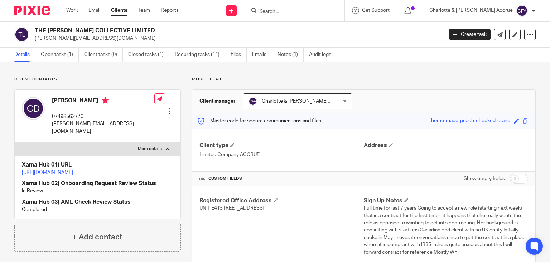
click at [78, 39] on p "[PERSON_NAME][EMAIL_ADDRESS][DOMAIN_NAME]" at bounding box center [237, 38] width 404 height 7
copy main "claudia.ditri95@gmail.com Create task Update from Companies House Export data M…"
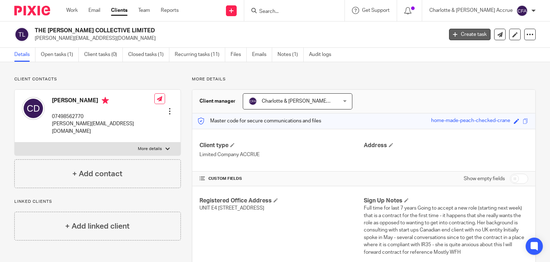
click at [457, 39] on link "Create task" at bounding box center [470, 34] width 42 height 11
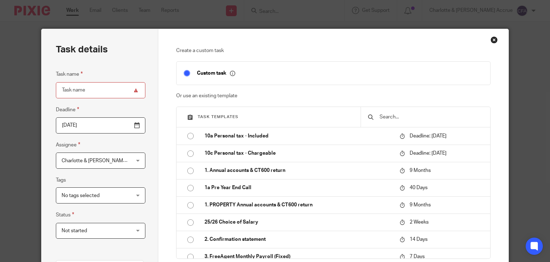
click at [385, 115] on input "text" at bounding box center [431, 117] width 104 height 8
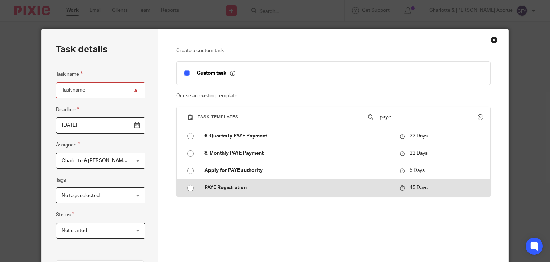
type input "paye"
click at [287, 187] on p "PAYE Registration" at bounding box center [299, 187] width 188 height 7
type input "2025-11-07"
type input "PAYE Registration"
checkbox input "false"
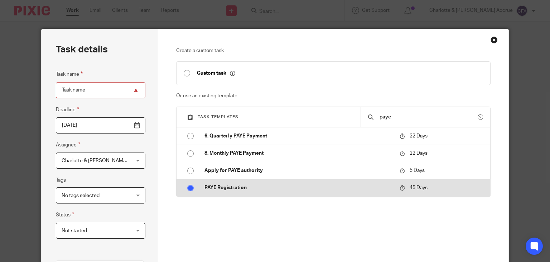
radio input "true"
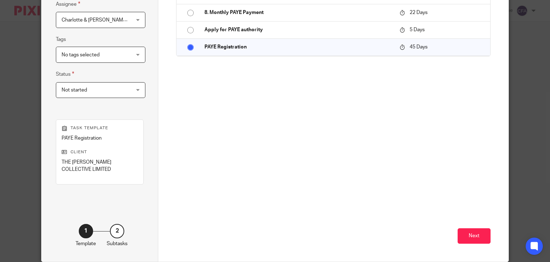
scroll to position [141, 0]
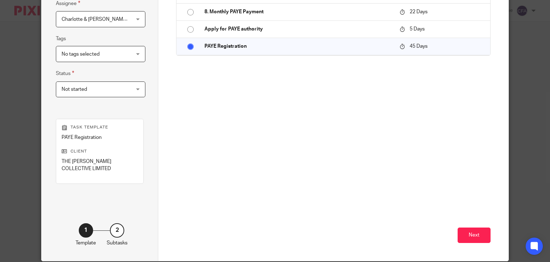
click at [491, 233] on div "Create a custom task Custom task Or use an existing template Task templates pay…" at bounding box center [333, 74] width 350 height 373
click at [483, 233] on button "Next" at bounding box center [474, 234] width 33 height 15
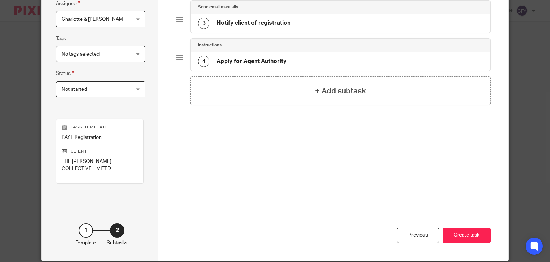
scroll to position [162, 0]
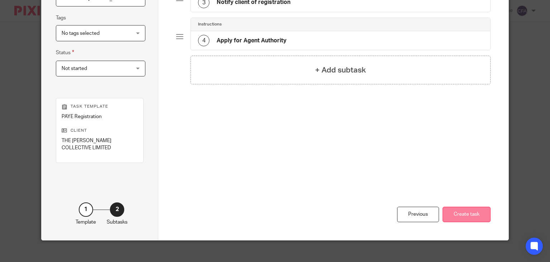
click at [457, 210] on button "Create task" at bounding box center [467, 213] width 48 height 15
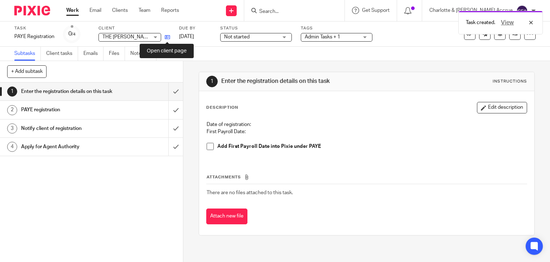
click at [166, 40] on icon at bounding box center [167, 36] width 5 height 5
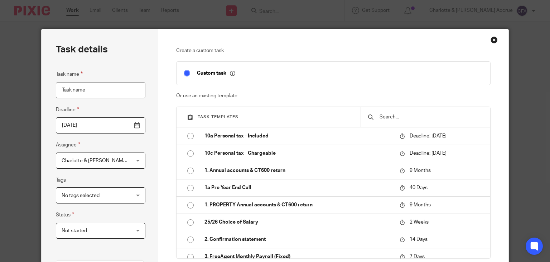
click at [389, 118] on input "text" at bounding box center [431, 117] width 104 height 8
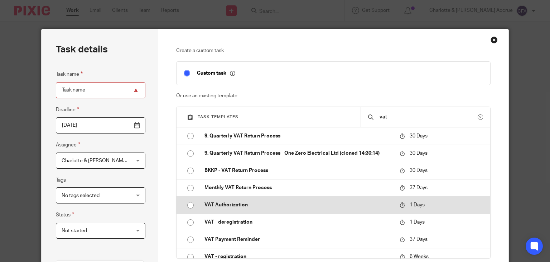
scroll to position [7, 0]
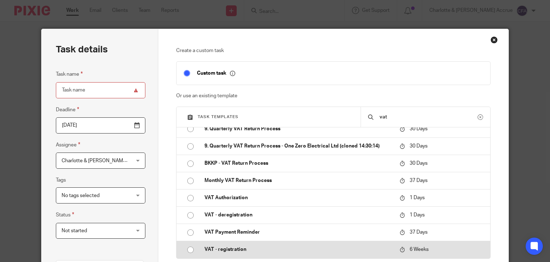
type input "vat"
click at [260, 251] on p "VAT - registration" at bounding box center [299, 248] width 188 height 7
type input "2025-11-04"
type input "VAT - registration"
checkbox input "false"
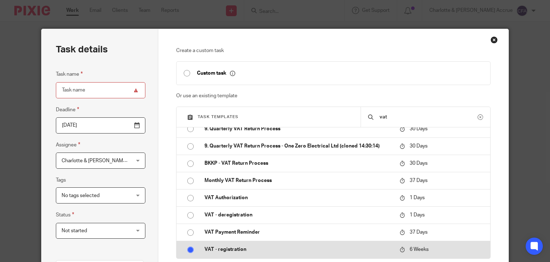
radio input "true"
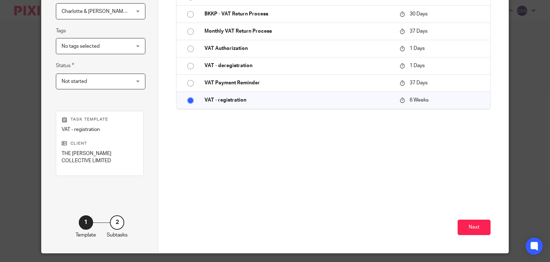
scroll to position [150, 0]
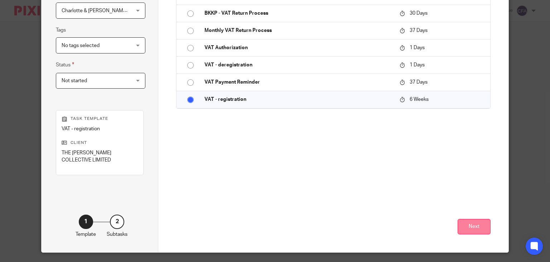
click at [470, 224] on button "Next" at bounding box center [474, 226] width 33 height 15
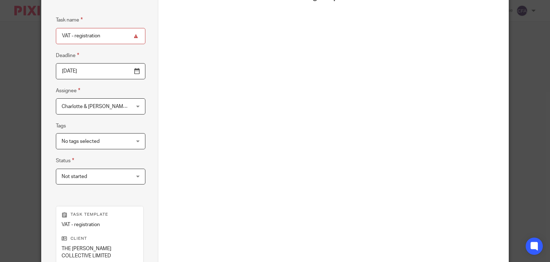
scroll to position [0, 0]
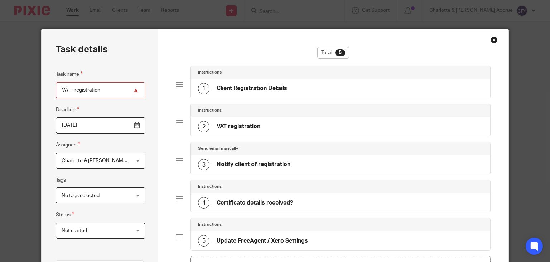
click at [310, 82] on div "1 Client Registration Details" at bounding box center [341, 88] width 300 height 19
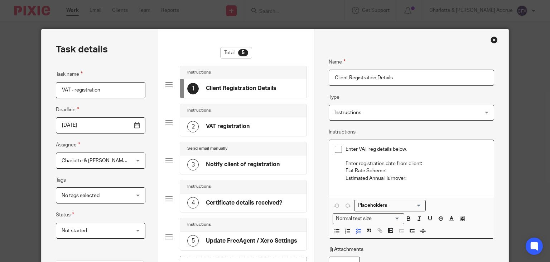
click at [428, 163] on p "Enter registration date from client:" at bounding box center [417, 163] width 143 height 7
click at [424, 168] on p "Flat Rate Scheme:" at bounding box center [417, 170] width 143 height 7
click at [423, 175] on p "Estimated Annual Turnover:" at bounding box center [417, 178] width 143 height 7
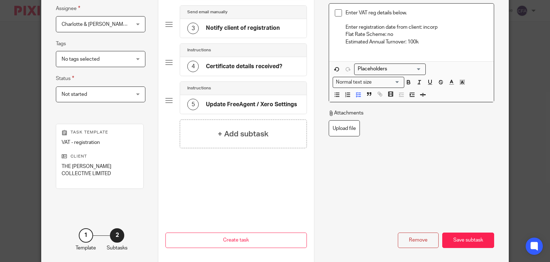
scroll to position [169, 0]
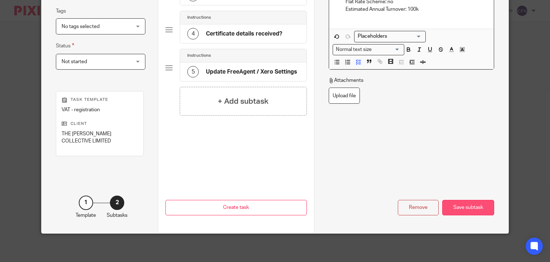
click at [464, 208] on div "Save subtask" at bounding box center [469, 207] width 52 height 15
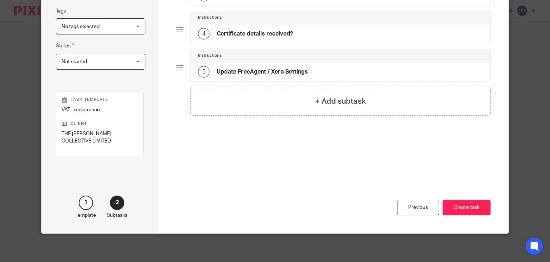
click at [464, 208] on button "Create task" at bounding box center [467, 207] width 48 height 15
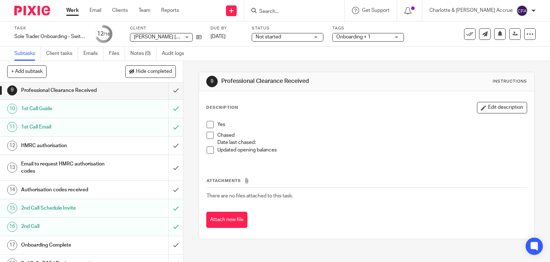
scroll to position [173, 0]
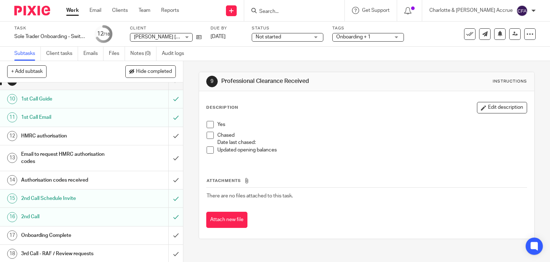
click at [312, 6] on form at bounding box center [297, 10] width 76 height 9
click at [305, 10] on input "Search" at bounding box center [291, 12] width 64 height 6
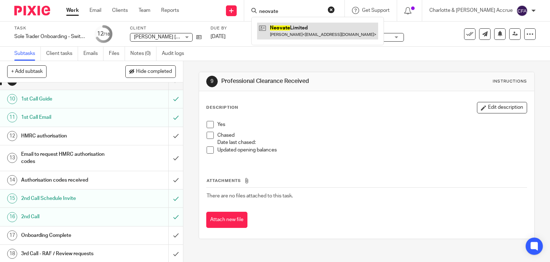
type input "neovate"
click at [312, 28] on link at bounding box center [317, 31] width 121 height 16
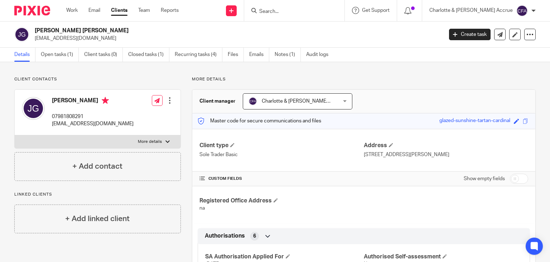
click at [90, 36] on p "[EMAIL_ADDRESS][DOMAIN_NAME]" at bounding box center [237, 38] width 404 height 7
copy main "[EMAIL_ADDRESS][DOMAIN_NAME] Create task Update from Companies House Export dat…"
click at [282, 58] on link "Notes (1)" at bounding box center [288, 55] width 26 height 14
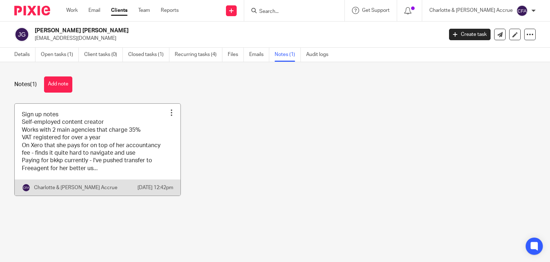
click at [168, 111] on div at bounding box center [171, 112] width 7 height 7
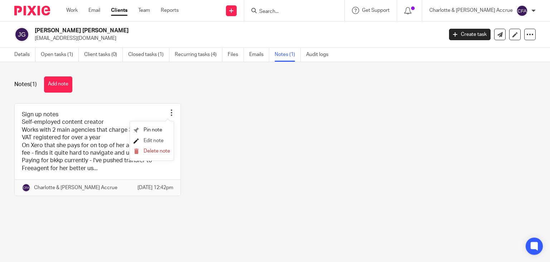
click at [149, 139] on span "Edit note" at bounding box center [154, 140] width 20 height 5
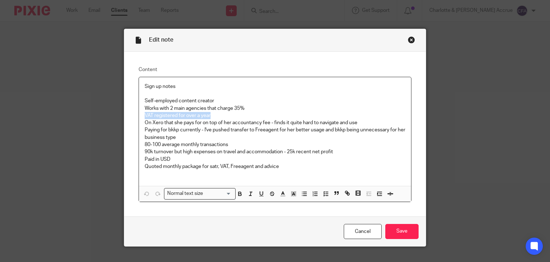
click at [169, 116] on p "VAT registered for over a year" at bounding box center [275, 115] width 261 height 7
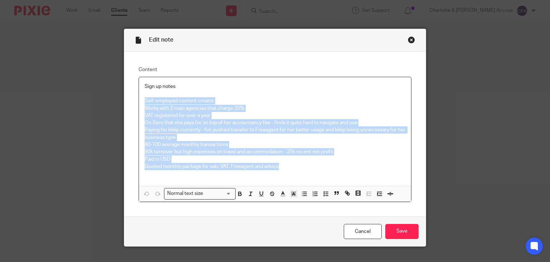
drag, startPoint x: 284, startPoint y: 165, endPoint x: 137, endPoint y: 104, distance: 158.7
click at [139, 104] on div "Sign up notes Self-employed content creator Works with 2 main agencies that cha…" at bounding box center [275, 131] width 273 height 109
copy div "Self-employed content creator Works with 2 main agencies that charge 35% VAT re…"
click at [377, 231] on link "Cancel" at bounding box center [363, 231] width 38 height 15
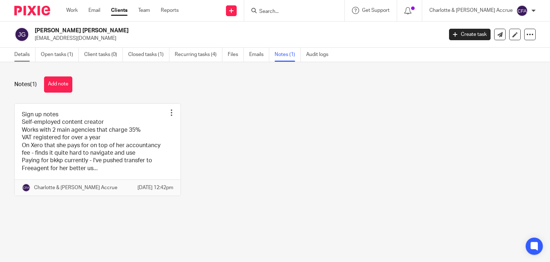
click at [21, 57] on link "Details" at bounding box center [24, 55] width 21 height 14
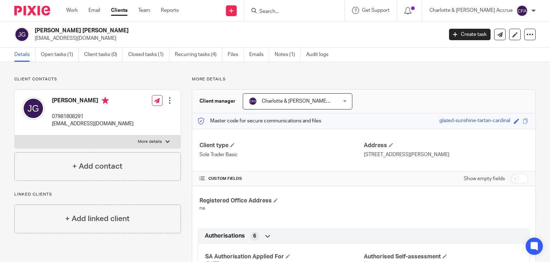
click at [510, 176] on input "checkbox" at bounding box center [519, 178] width 18 height 10
checkbox input "true"
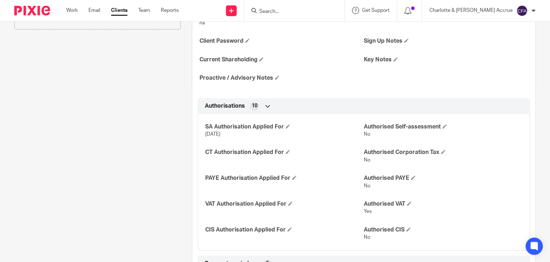
scroll to position [126, 0]
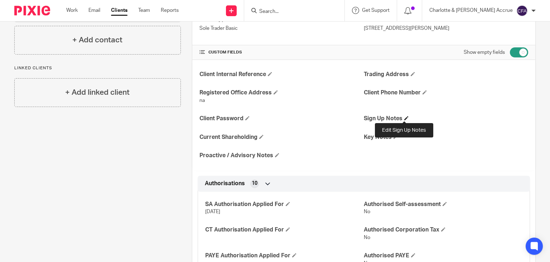
click at [405, 117] on span at bounding box center [407, 118] width 4 height 4
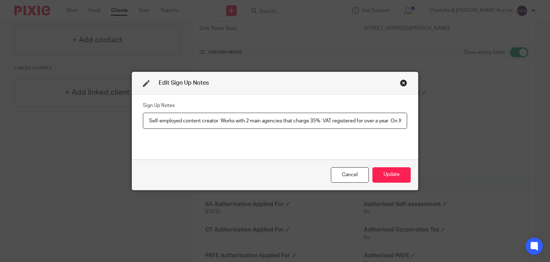
scroll to position [0, 946]
type input "Self-employed content creator Works with 2 main agencies that charge 35% VAT re…"
click at [383, 172] on button "Update" at bounding box center [392, 174] width 38 height 15
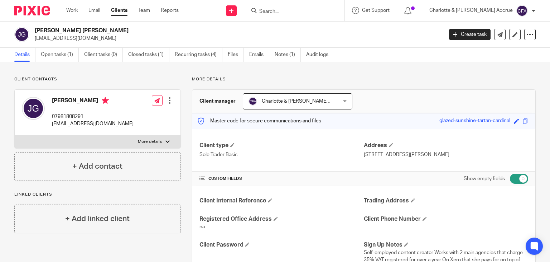
scroll to position [61, 0]
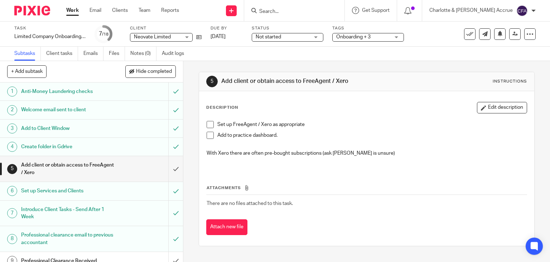
click at [364, 39] on span "Onboarding + 3" at bounding box center [353, 36] width 34 height 5
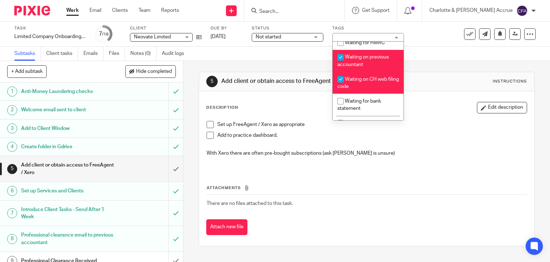
scroll to position [436, 0]
click at [353, 89] on span "Waiting on CH web filing code" at bounding box center [369, 82] width 62 height 13
checkbox input "false"
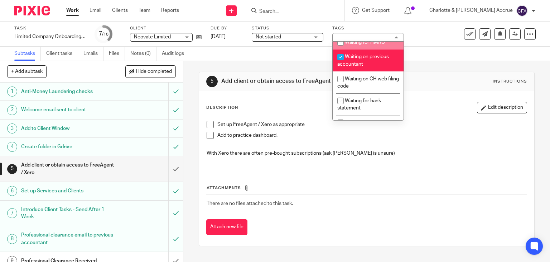
click at [427, 68] on div "5 Add client or obtain access to FreeAgent / Xero Instructions Description Edit…" at bounding box center [367, 159] width 336 height 196
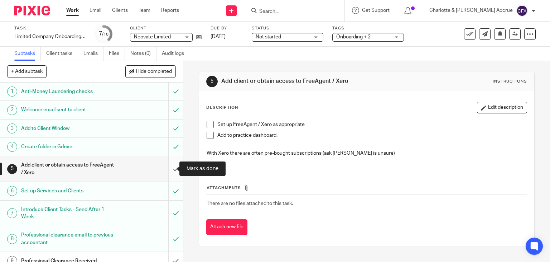
click at [166, 171] on input "submit" at bounding box center [91, 168] width 183 height 25
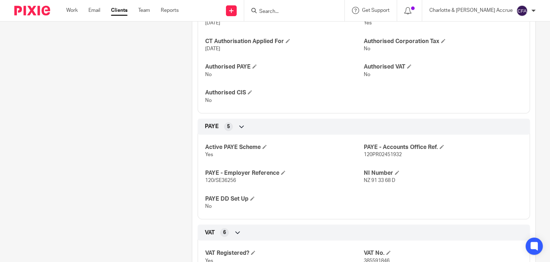
scroll to position [476, 0]
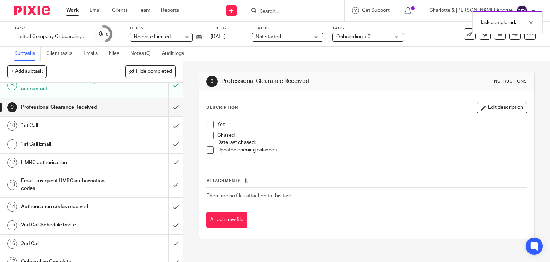
scroll to position [180, 0]
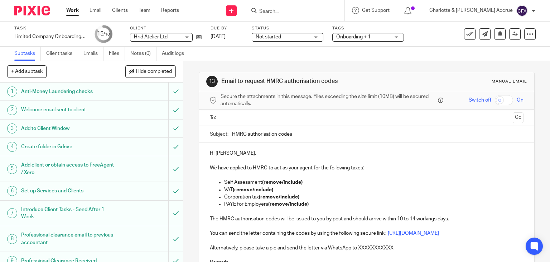
scroll to position [180, 0]
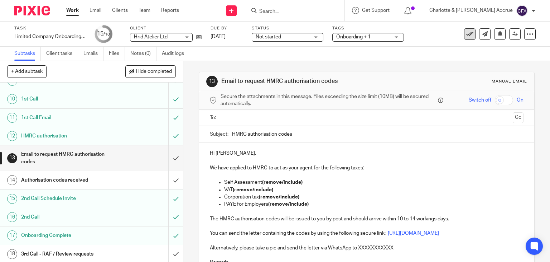
click at [467, 37] on icon at bounding box center [470, 33] width 7 height 7
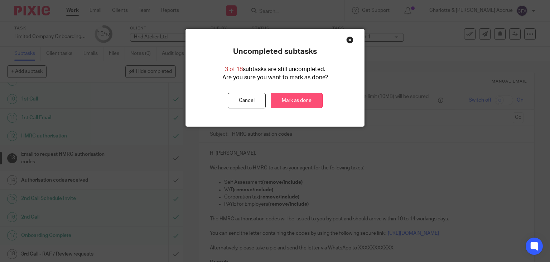
click at [282, 94] on link "Mark as done" at bounding box center [297, 100] width 52 height 15
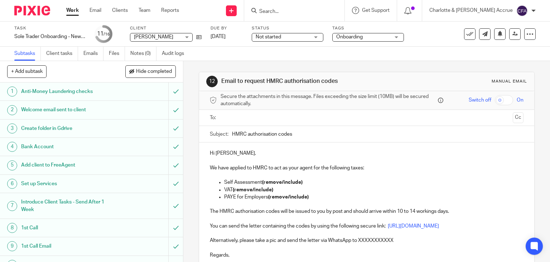
scroll to position [129, 0]
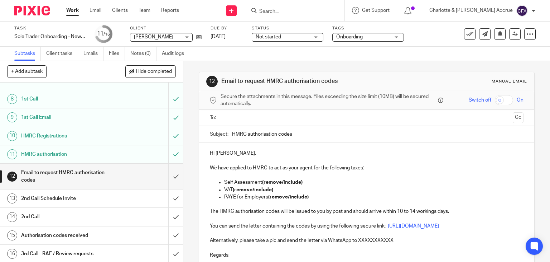
click at [299, 11] on input "Search" at bounding box center [291, 12] width 64 height 6
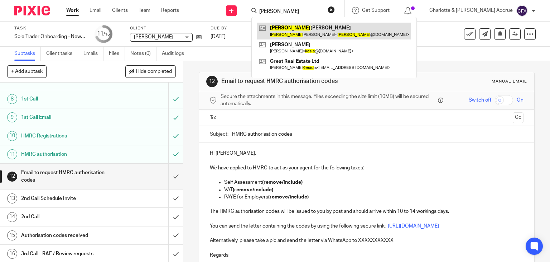
type input "kesia"
click at [310, 33] on link at bounding box center [334, 31] width 154 height 16
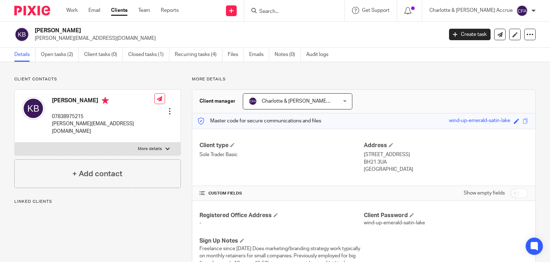
click at [64, 40] on p "[PERSON_NAME][EMAIL_ADDRESS][DOMAIN_NAME]" at bounding box center [237, 38] width 404 height 7
copy main "[PERSON_NAME][EMAIL_ADDRESS][DOMAIN_NAME] Create task Update from Companies Hou…"
